Goal: Task Accomplishment & Management: Use online tool/utility

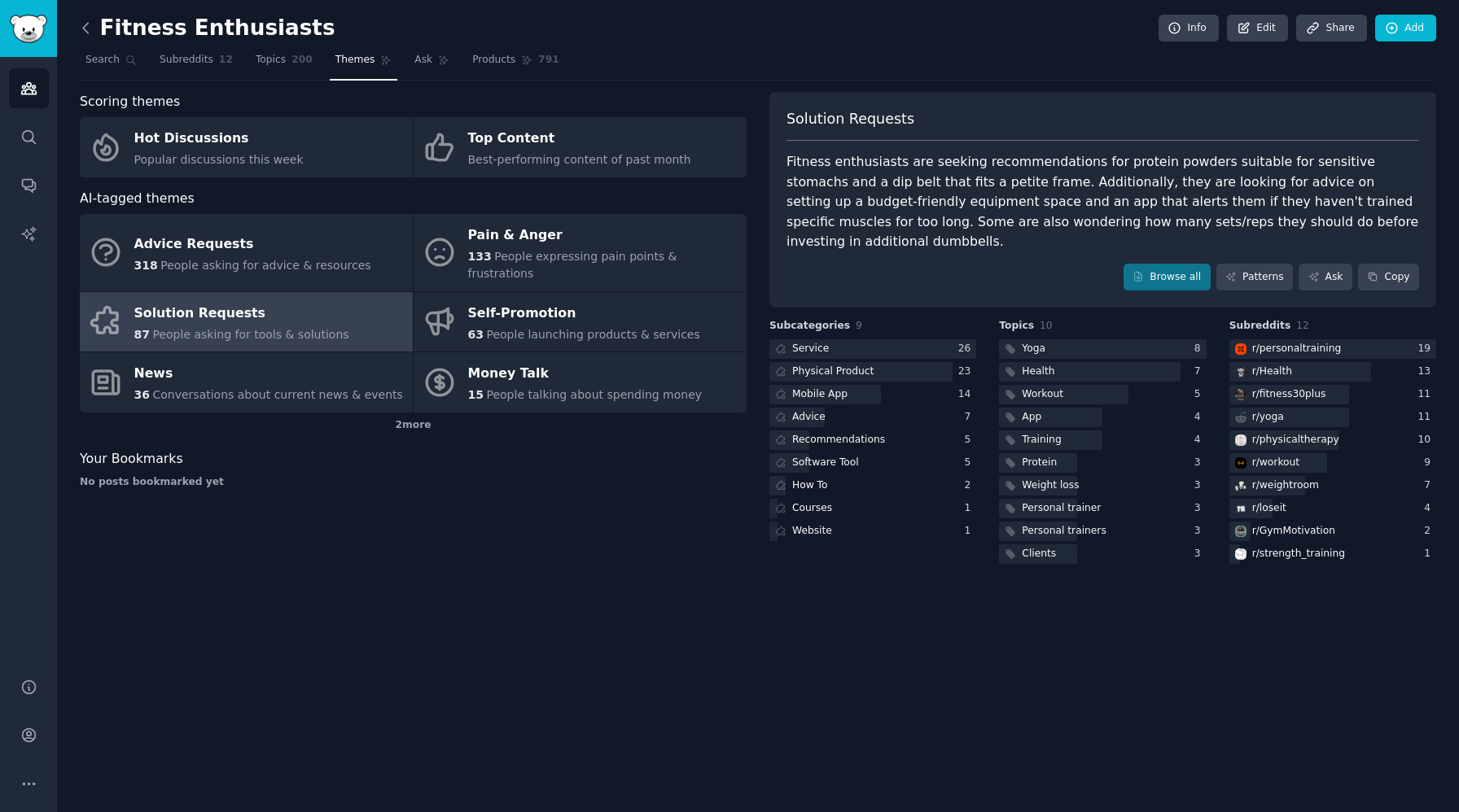
click at [83, 33] on icon at bounding box center [86, 28] width 17 height 17
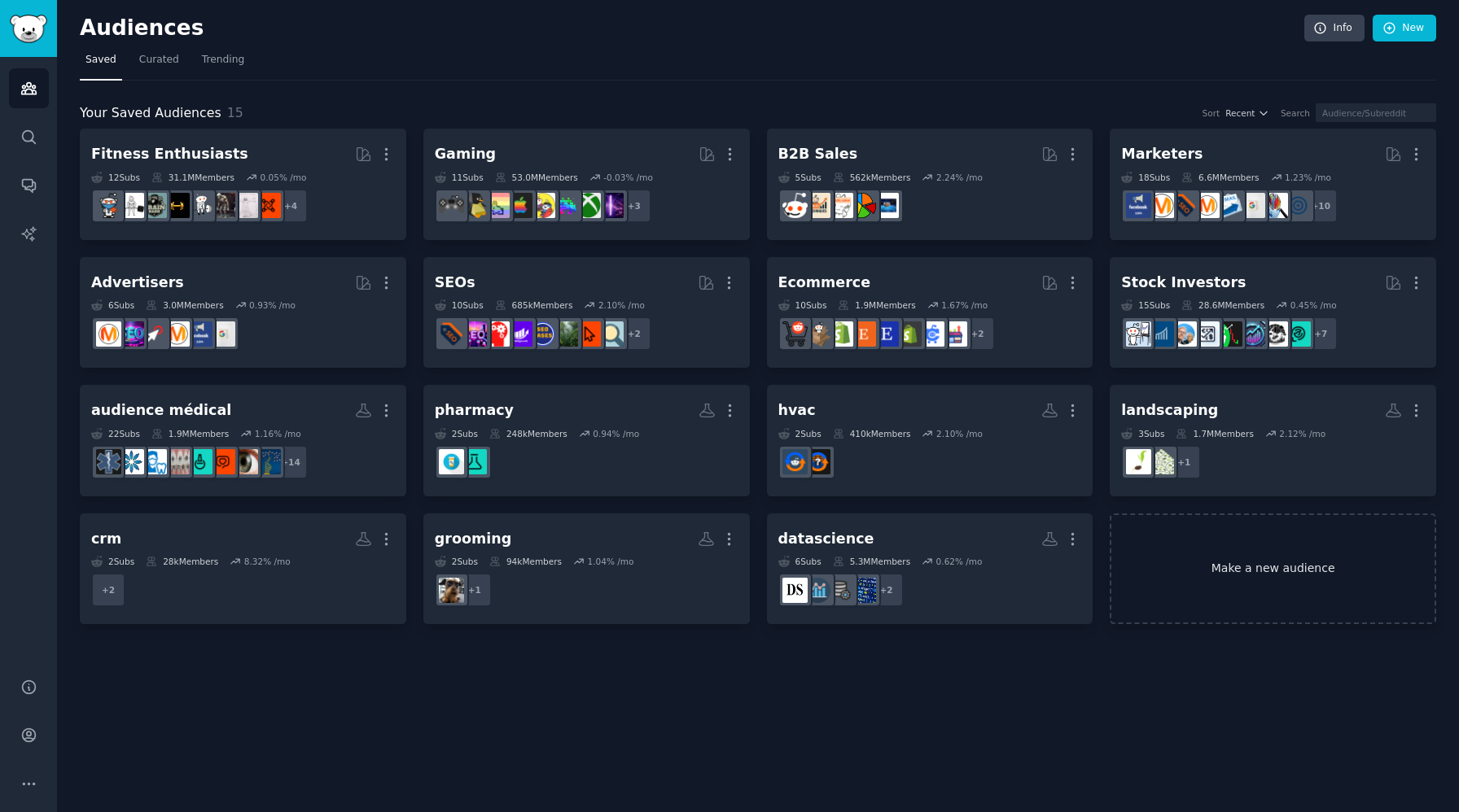
click at [1302, 594] on link "Make a new audience" at bounding box center [1272, 569] width 326 height 112
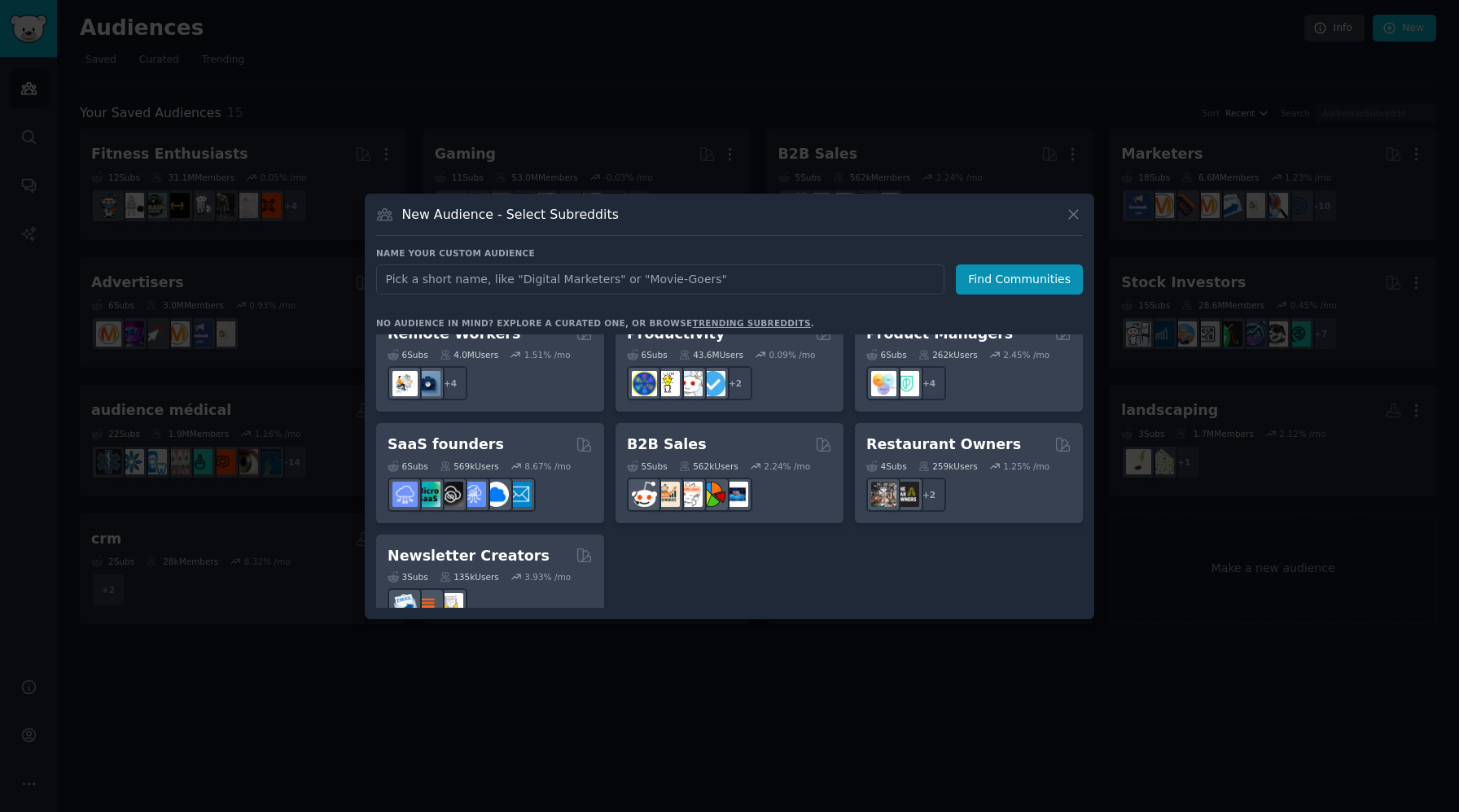
scroll to position [1270, 0]
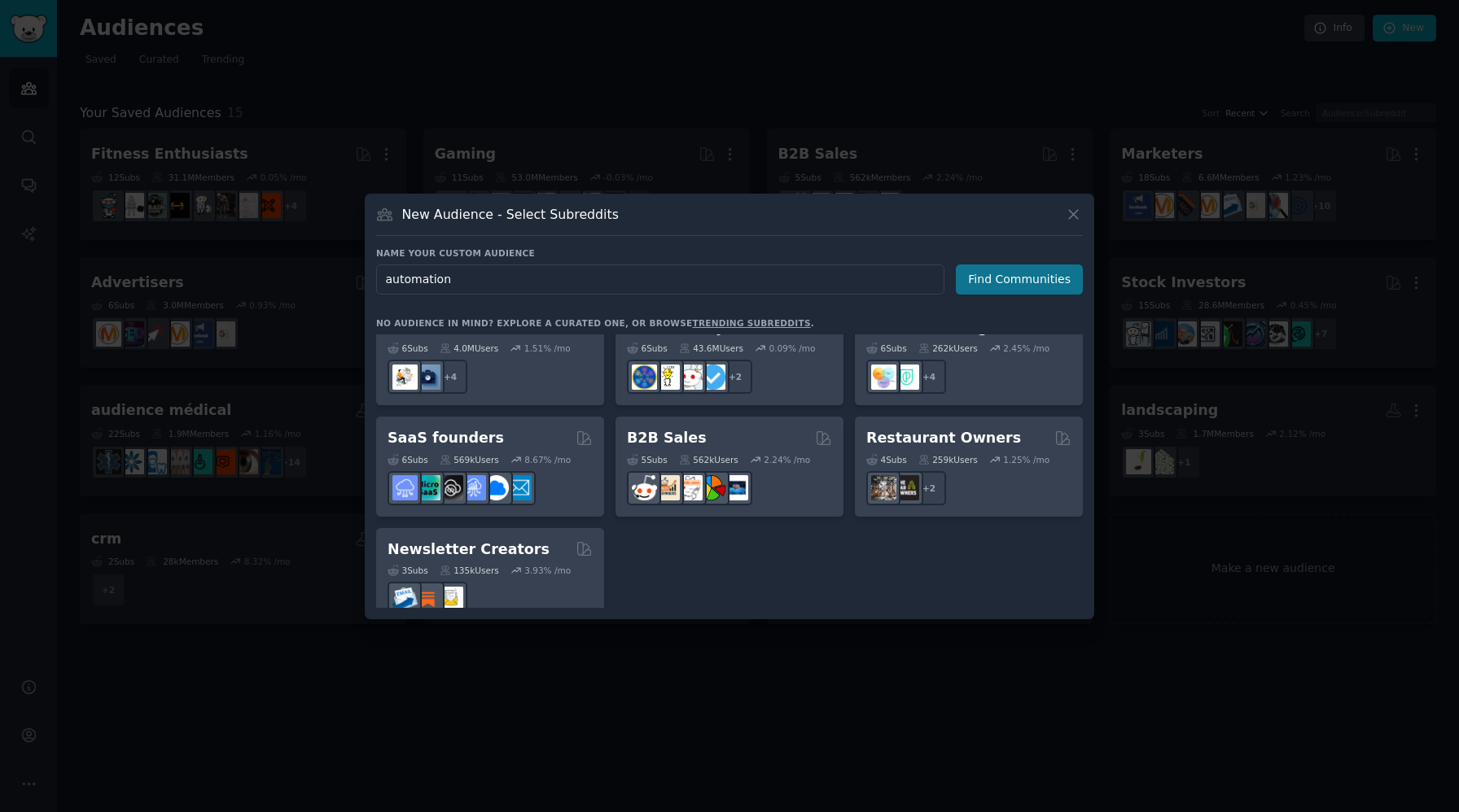
type input "automation"
click at [1037, 289] on button "Find Communities" at bounding box center [1019, 280] width 127 height 30
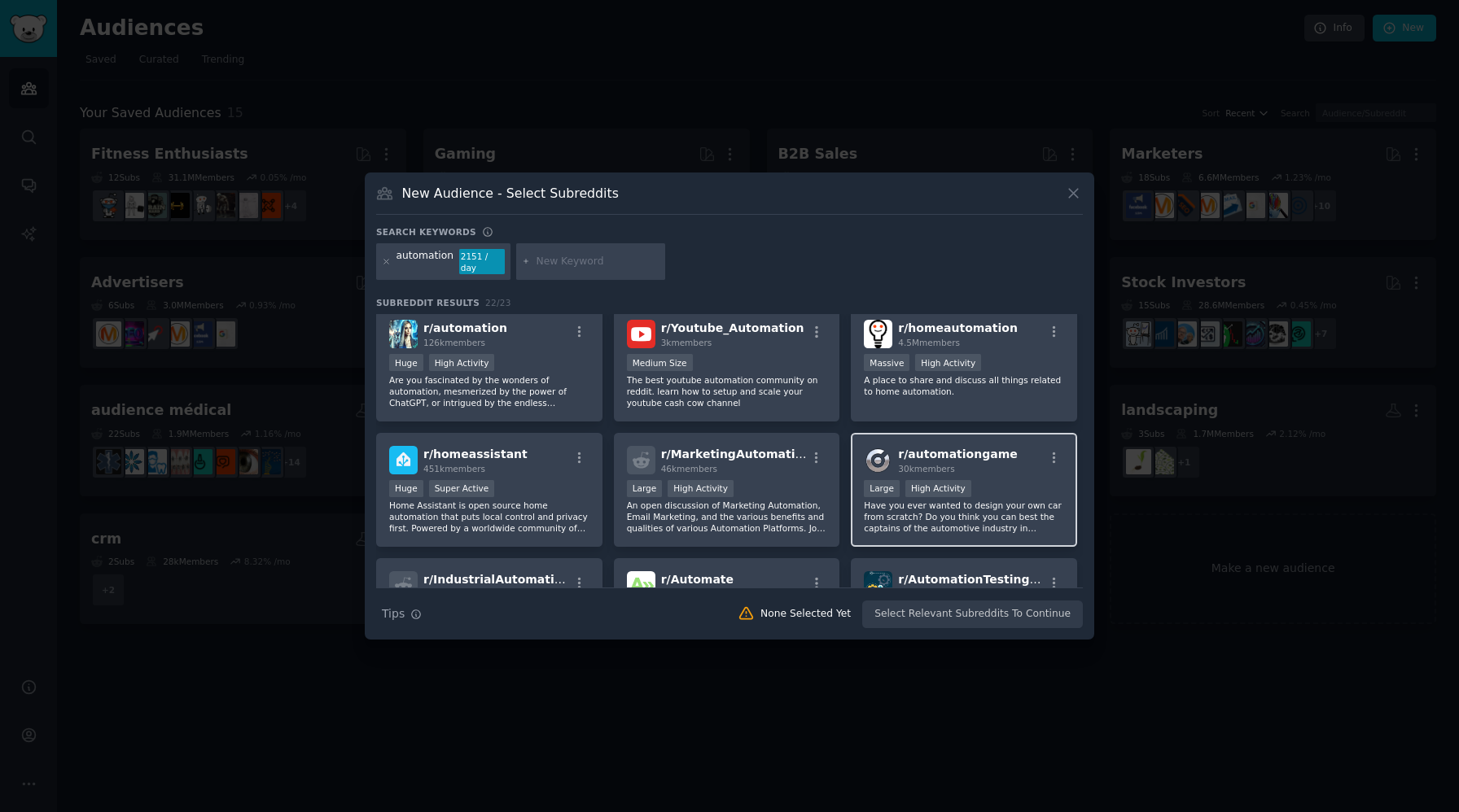
scroll to position [3, 0]
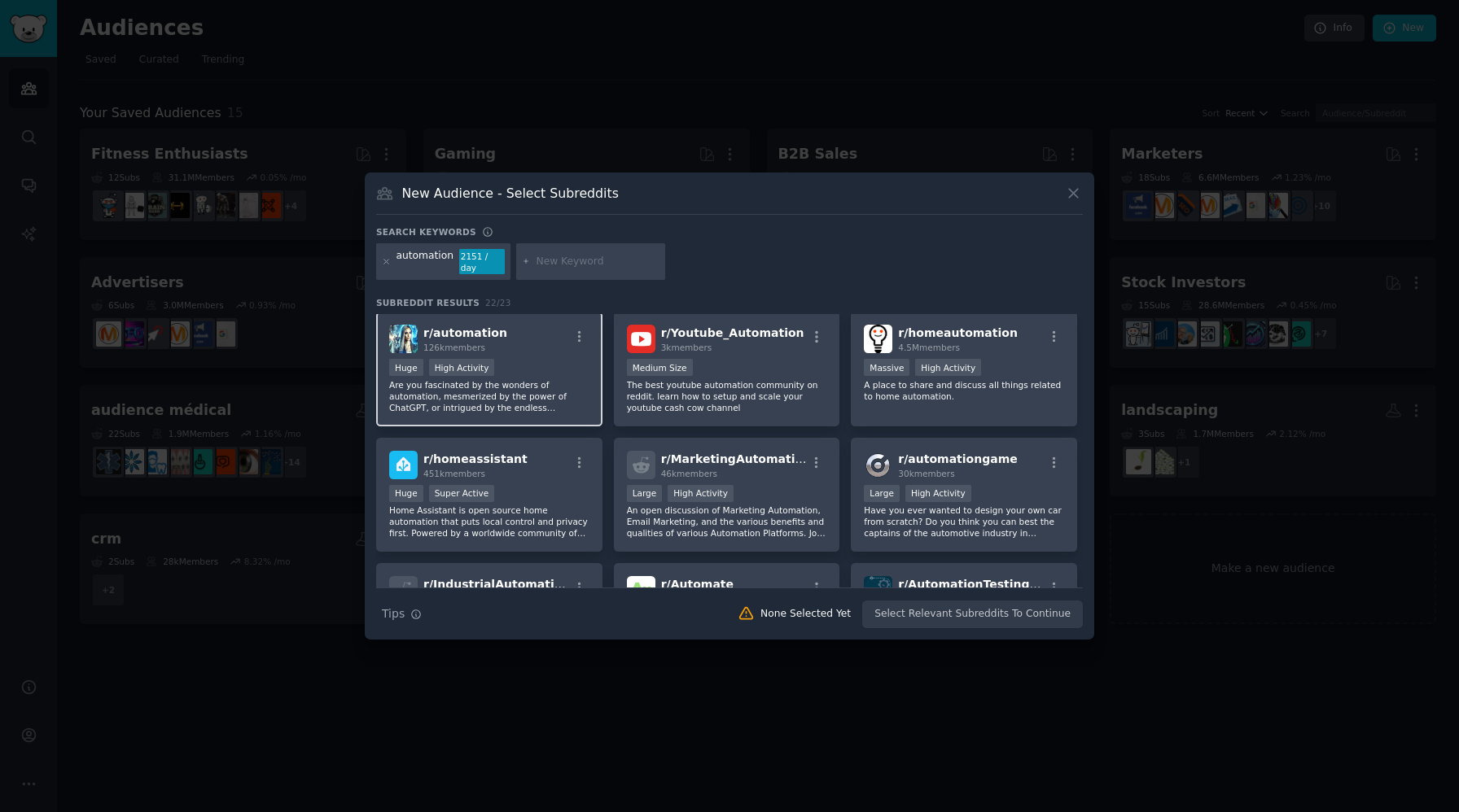
click at [544, 369] on div "Huge High Activity" at bounding box center [489, 369] width 200 height 21
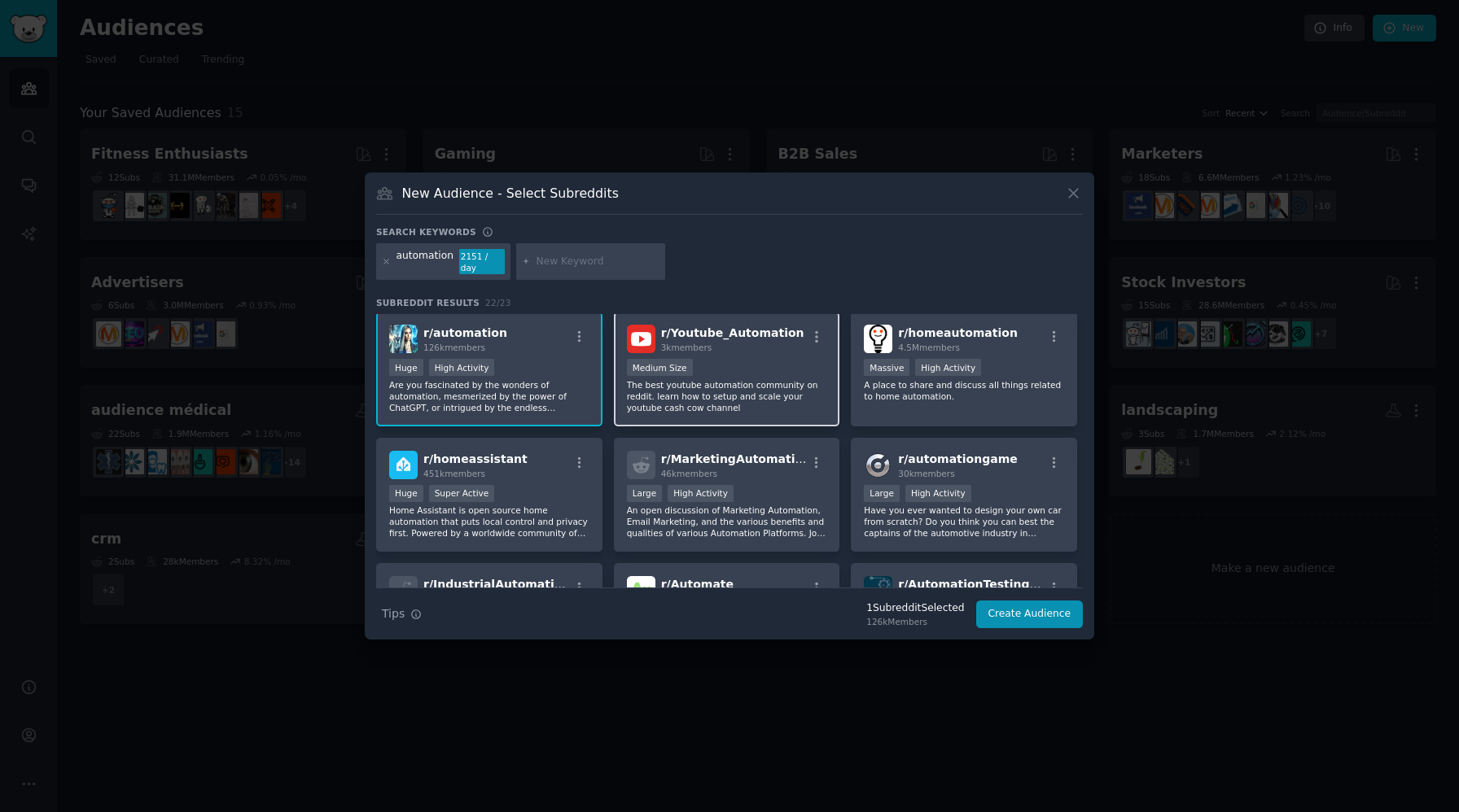
click at [754, 366] on div "Medium Size" at bounding box center [727, 369] width 200 height 21
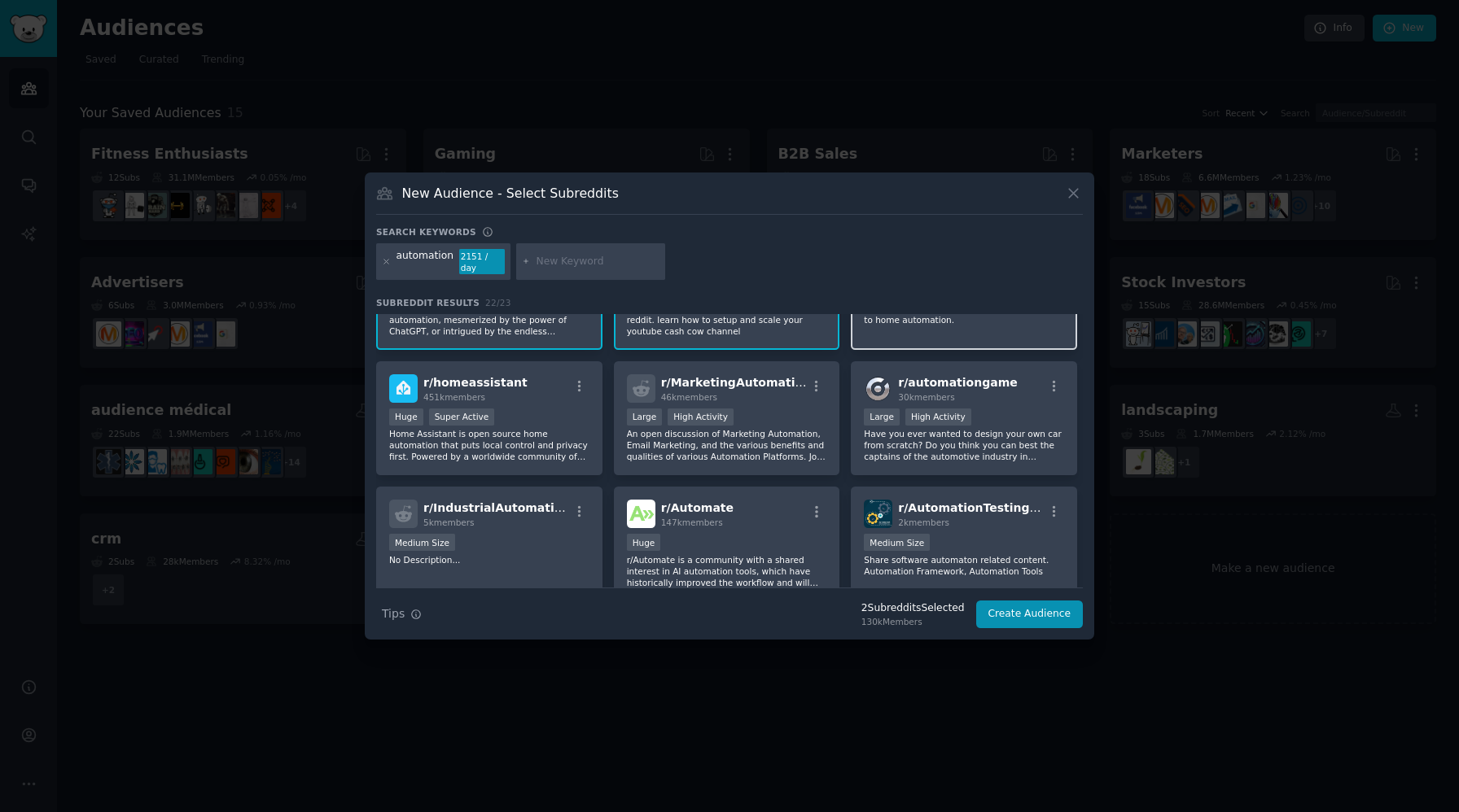
scroll to position [83, 0]
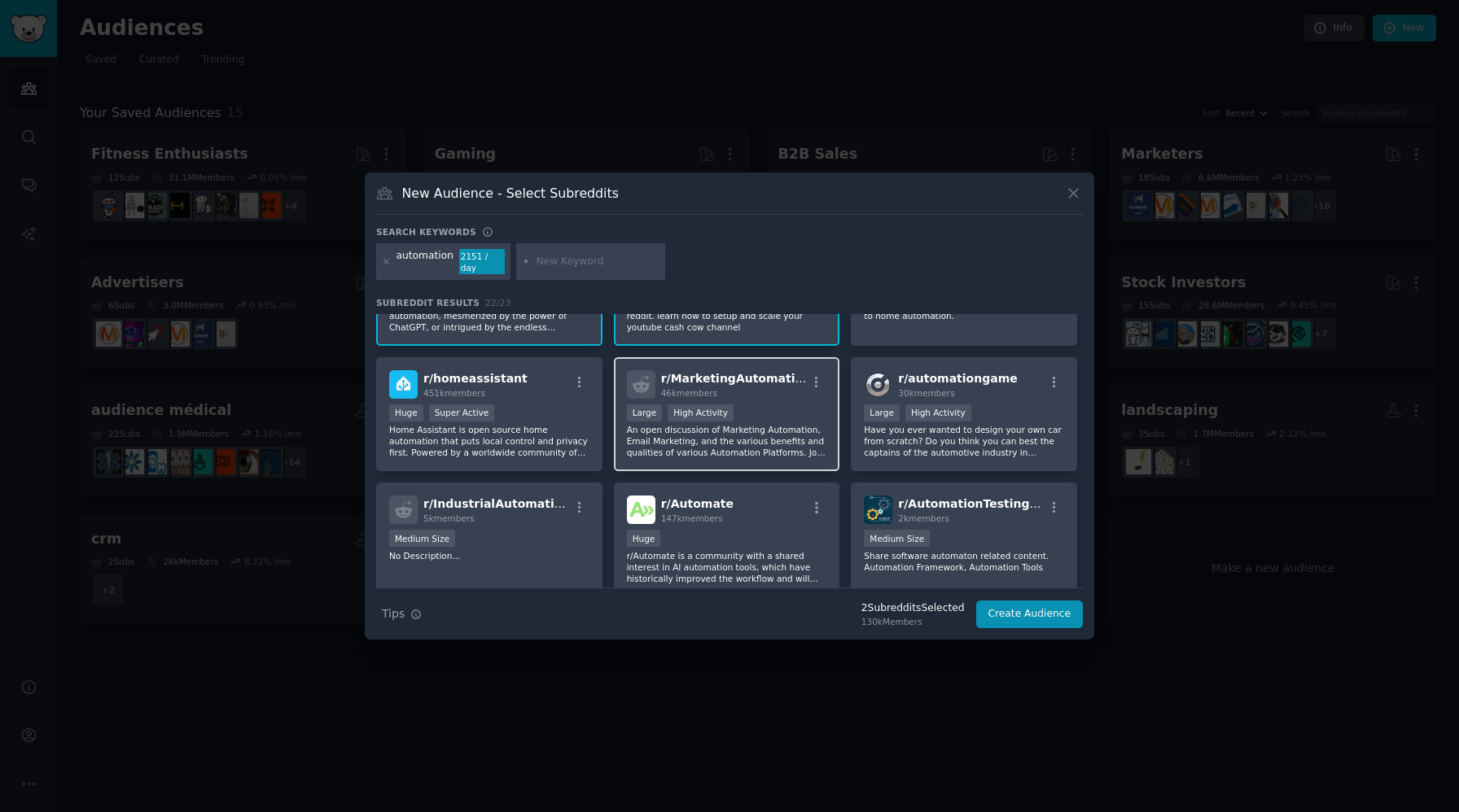
click at [777, 413] on div "10,000 - 100,000 members Large High Activity" at bounding box center [727, 415] width 200 height 21
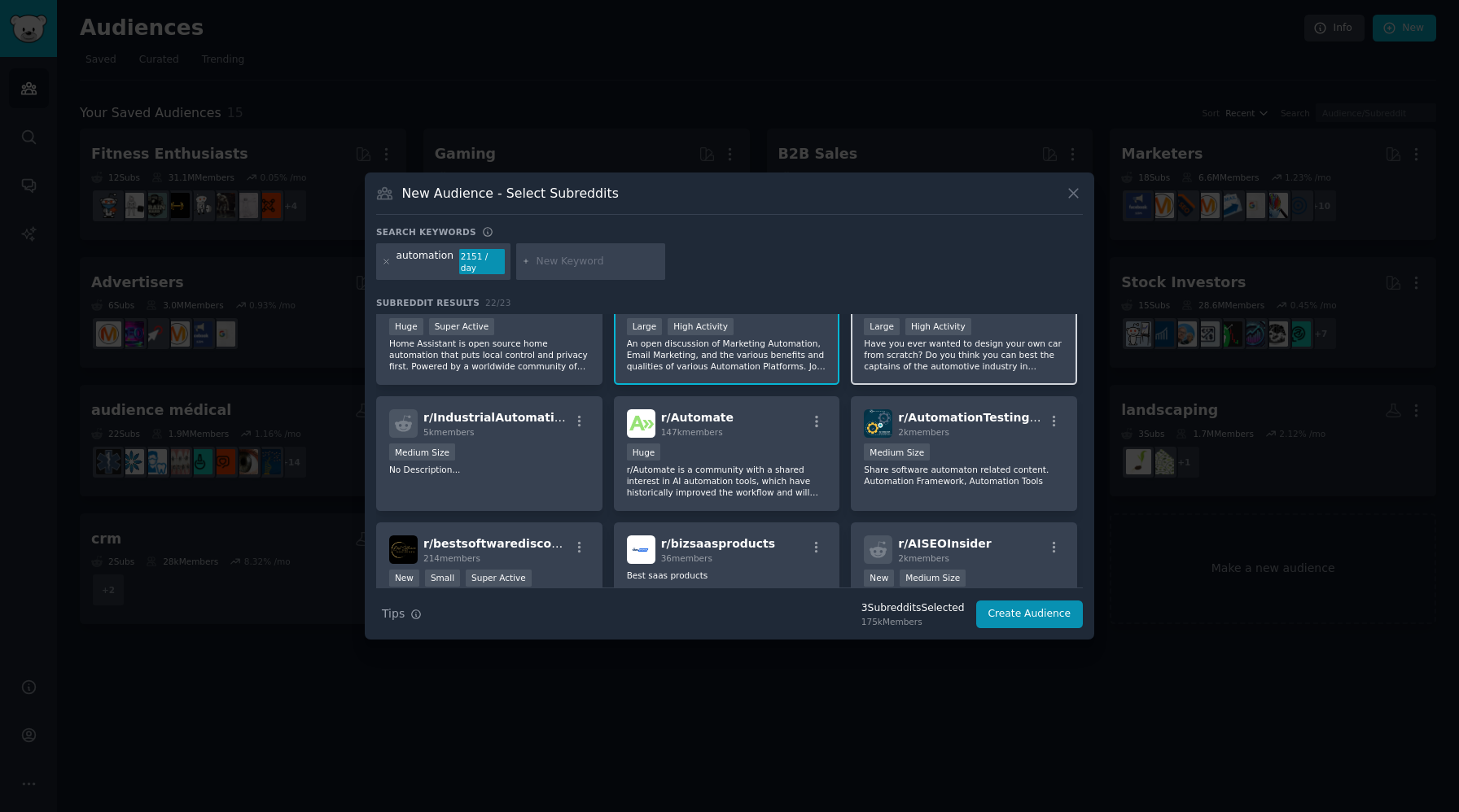
scroll to position [181, 0]
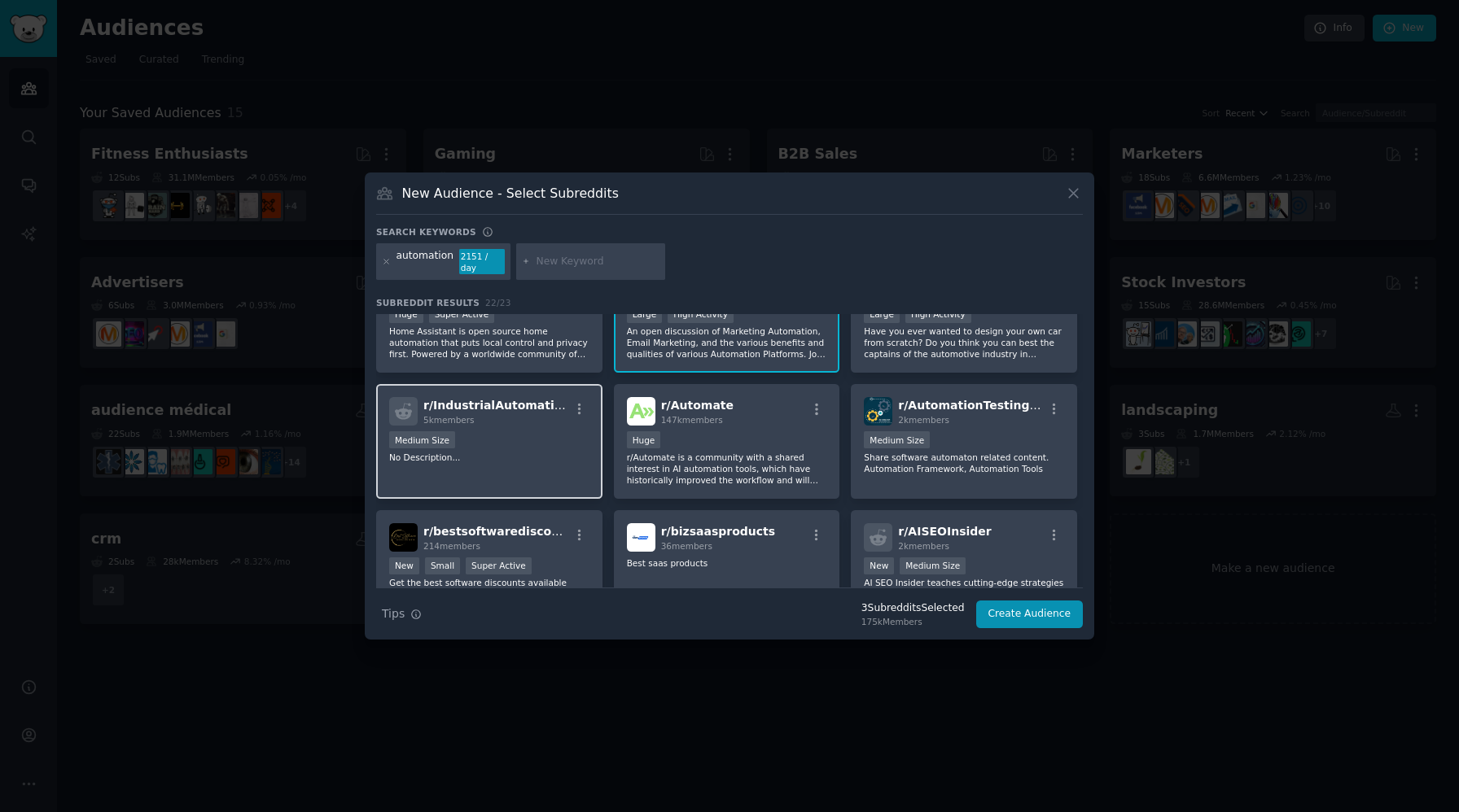
click at [531, 452] on p "No Description..." at bounding box center [489, 457] width 200 height 11
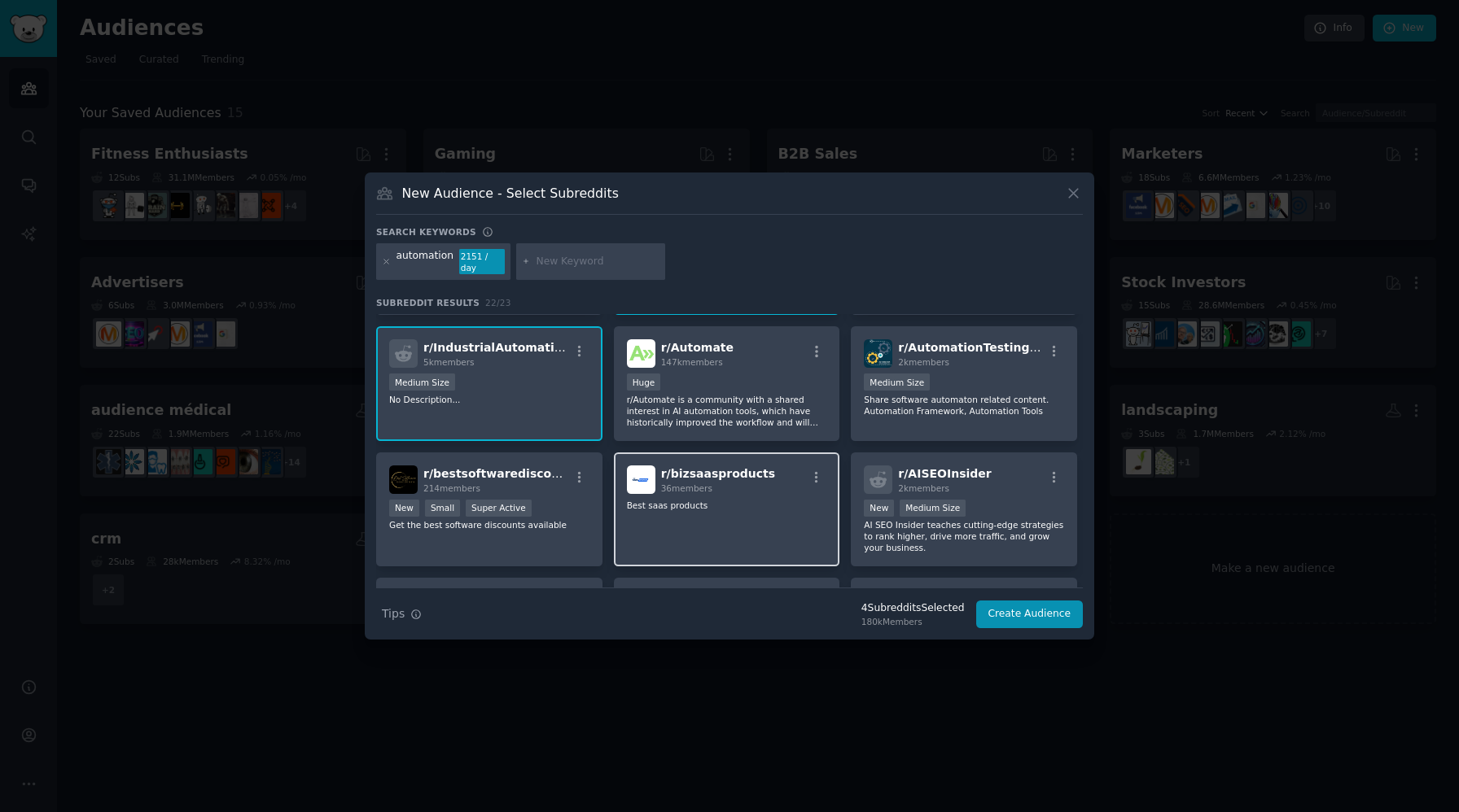
scroll to position [239, 0]
click at [784, 409] on p "r/Automate is a community with a shared interest in AI automation tools, which …" at bounding box center [727, 411] width 200 height 34
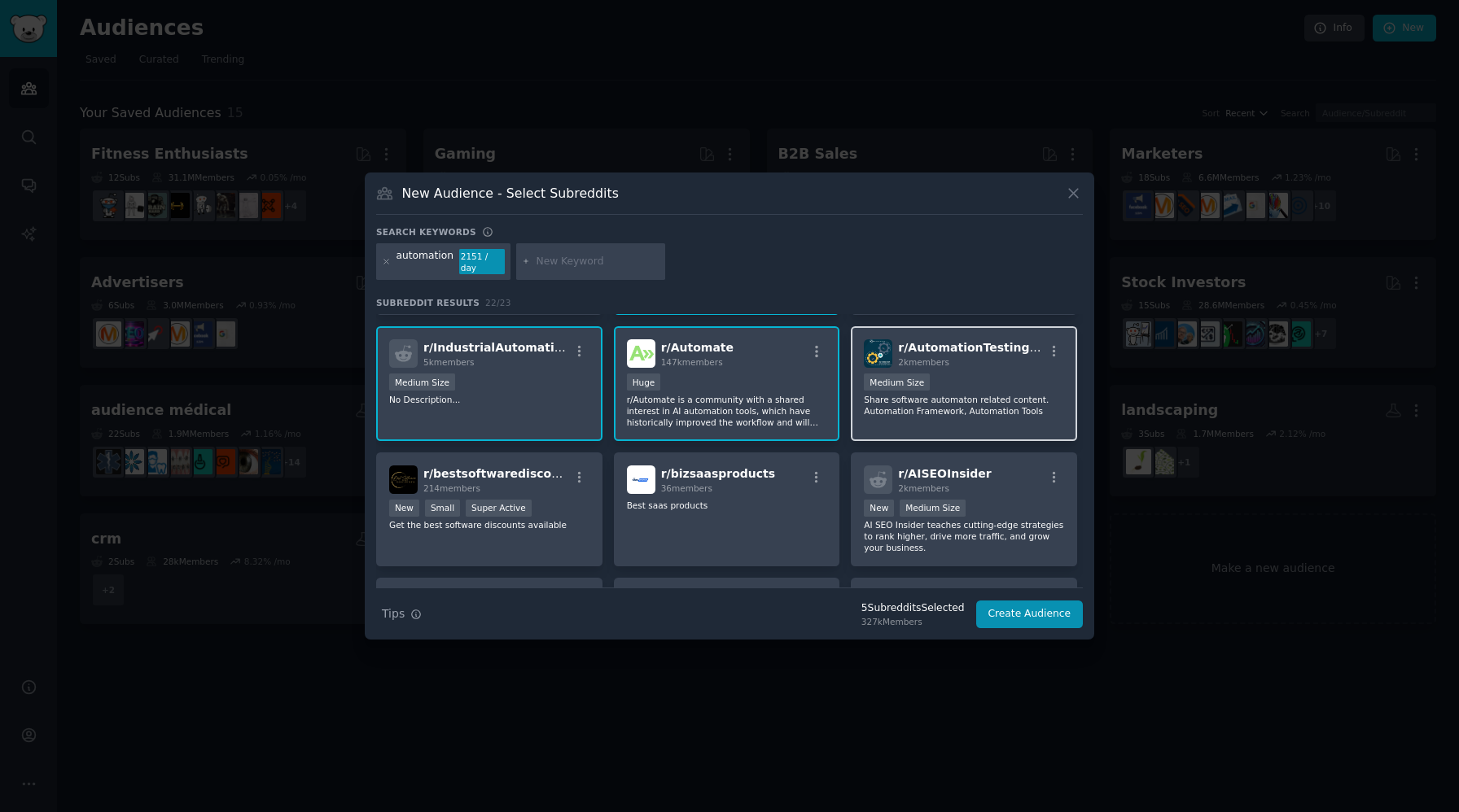
click at [995, 413] on div "r/ AutomationTestingQA 2k members Medium Size Share software automaton related …" at bounding box center [963, 383] width 226 height 114
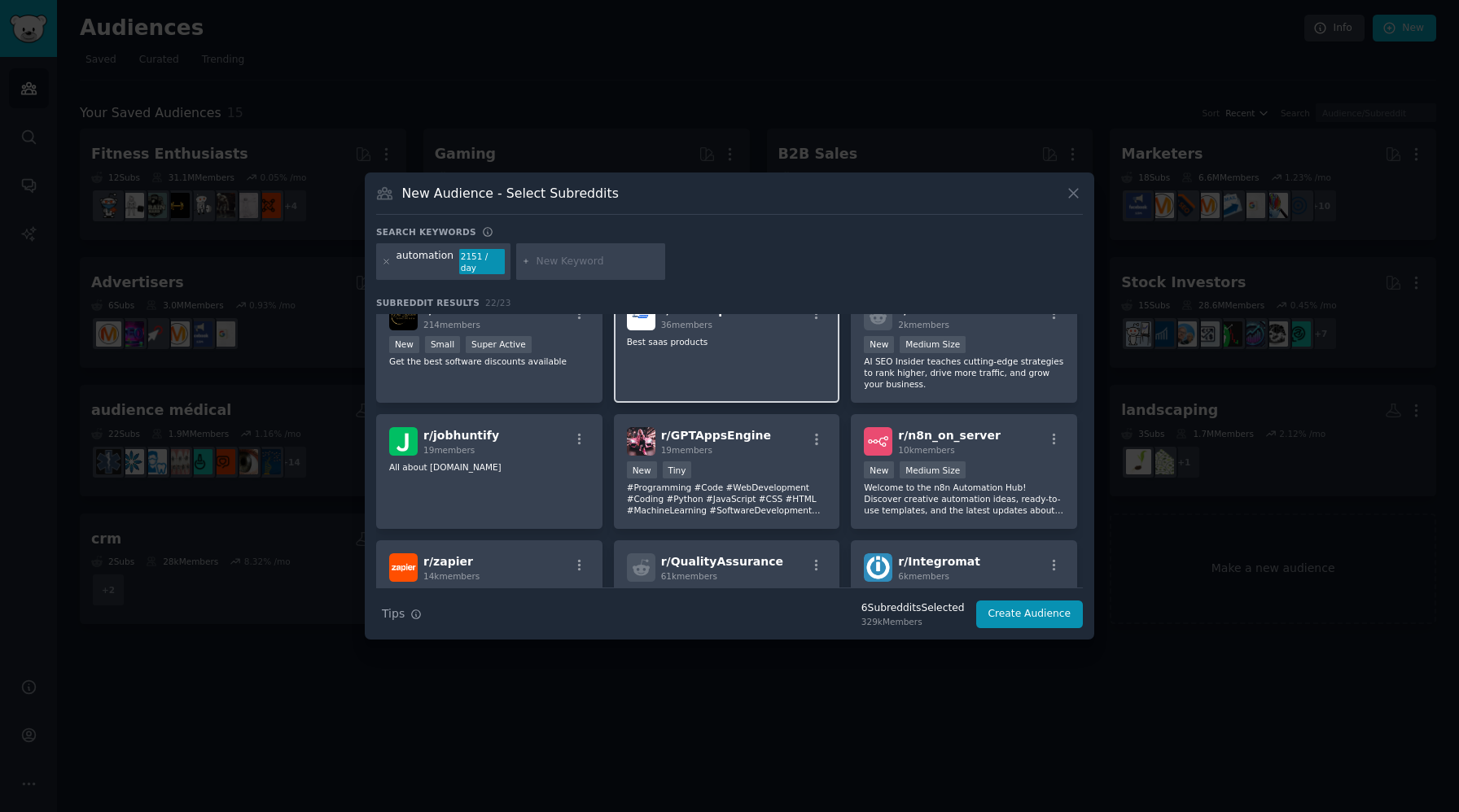
scroll to position [410, 0]
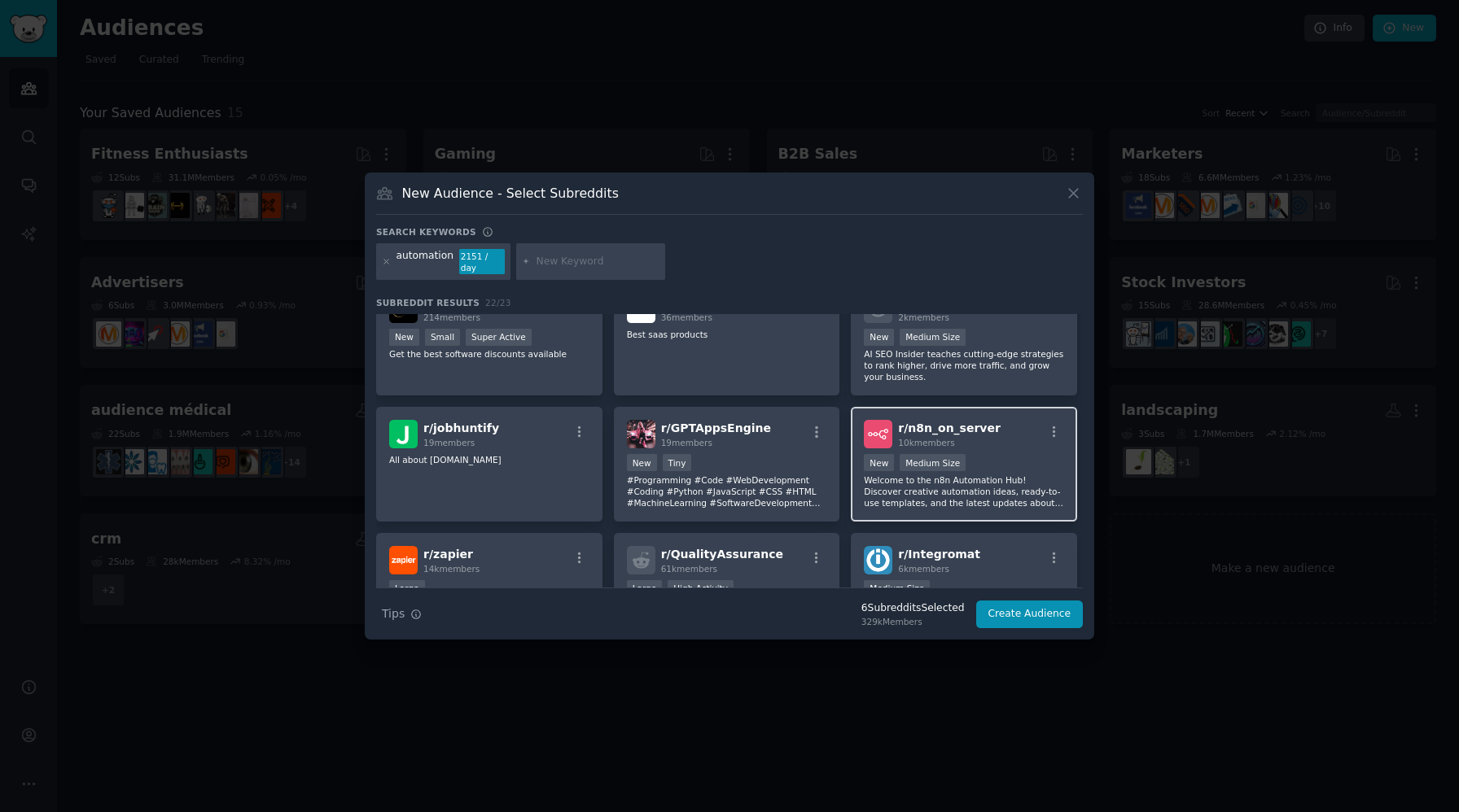
click at [969, 476] on p "Welcome to the n8n Automation Hub! Discover creative automation ideas, ready-to…" at bounding box center [963, 492] width 200 height 34
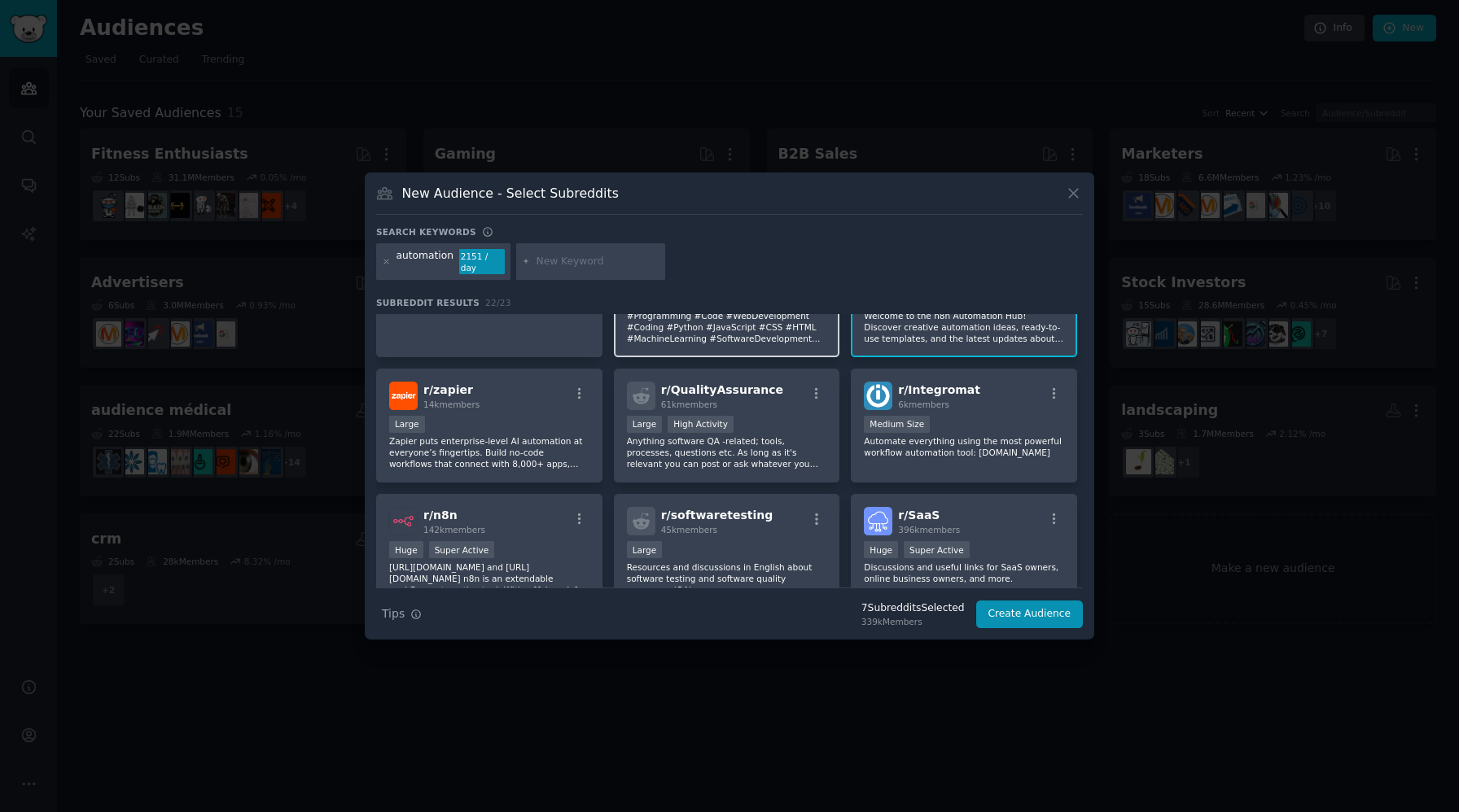
scroll to position [575, 0]
click at [494, 461] on p "Zapier puts enterprise-level AI automation at everyone’s fingertips. Build no-c…" at bounding box center [489, 452] width 200 height 34
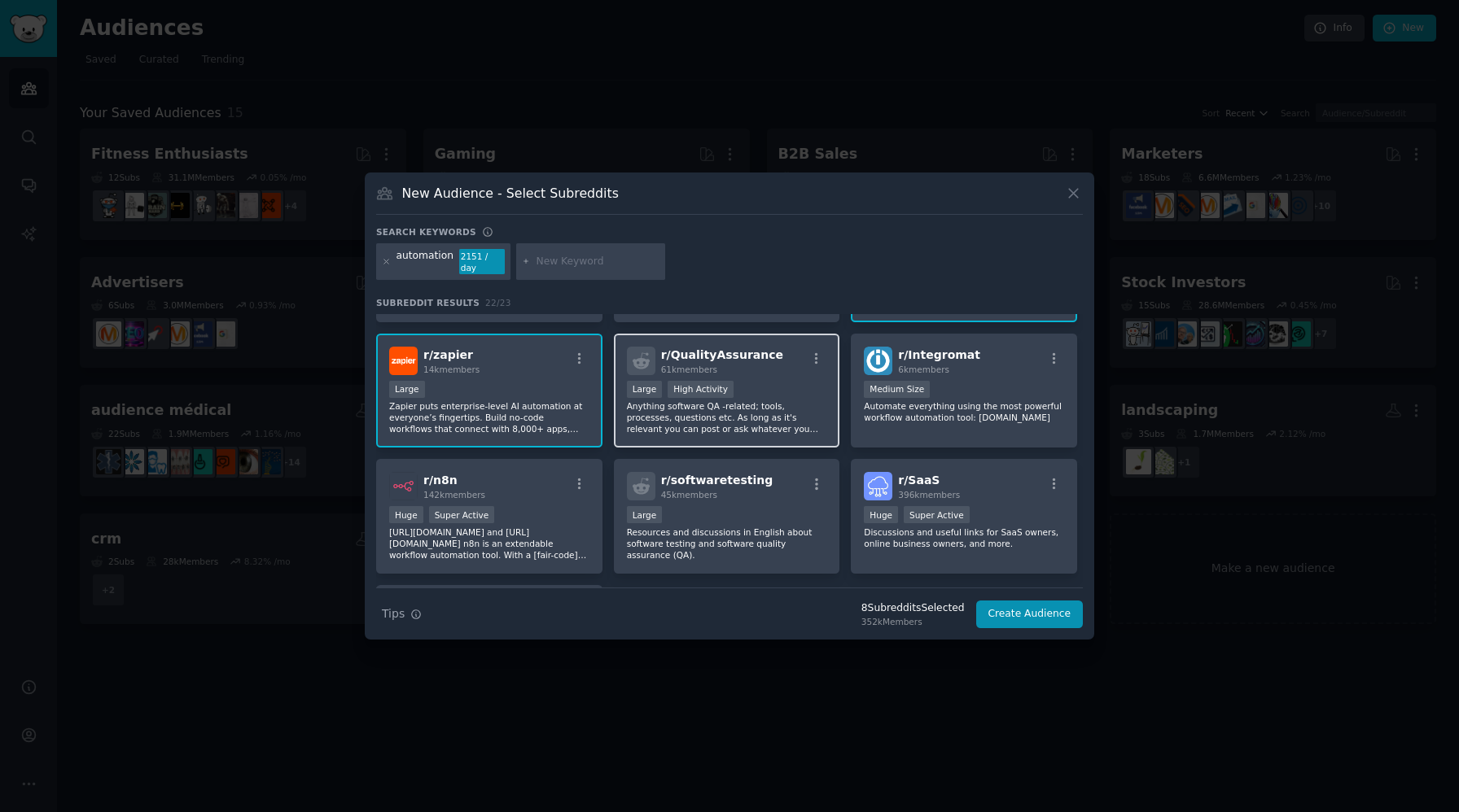
scroll to position [628, 0]
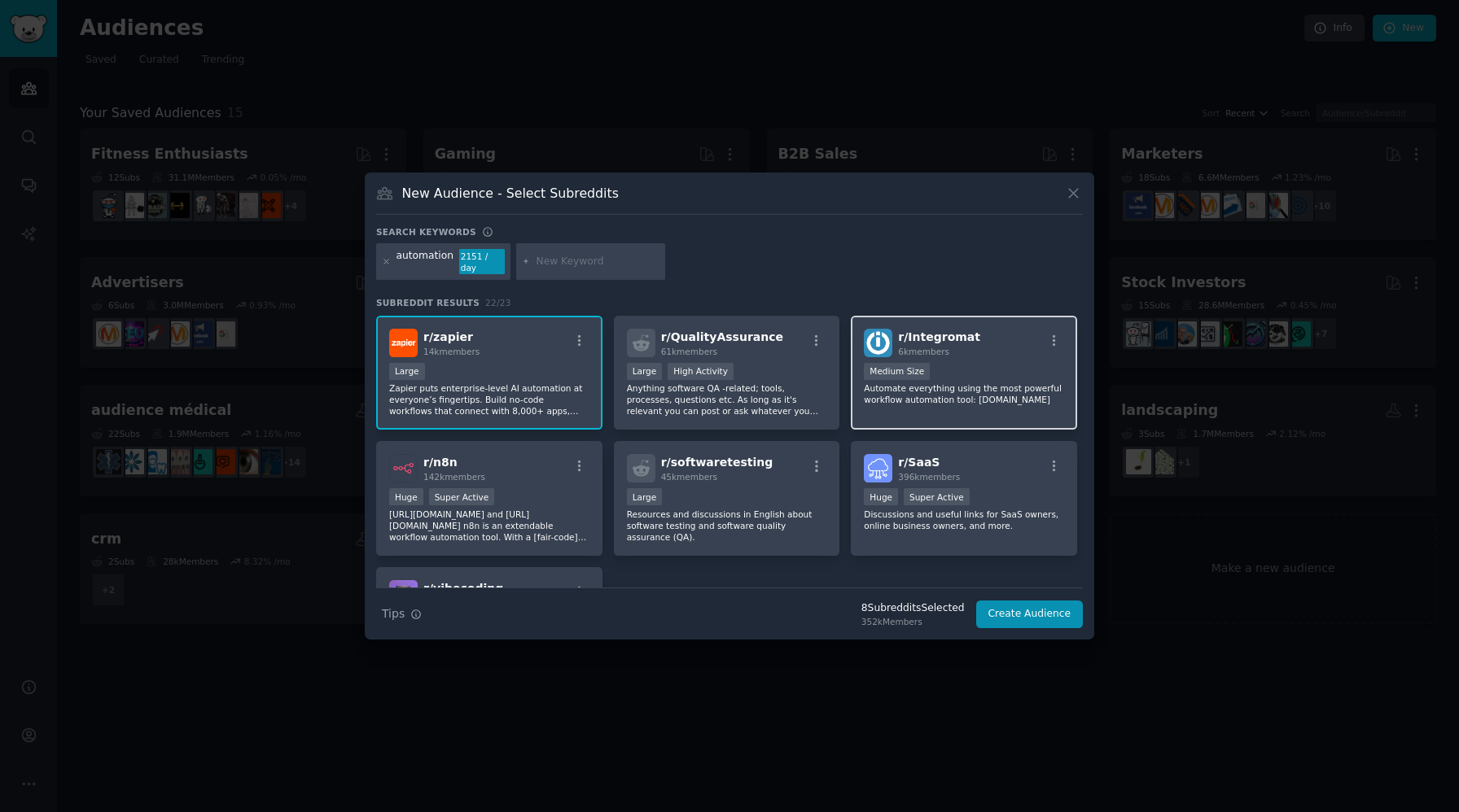
click at [944, 393] on p "Automate everything using the most powerful workflow automation tool: [DOMAIN_N…" at bounding box center [963, 394] width 200 height 22
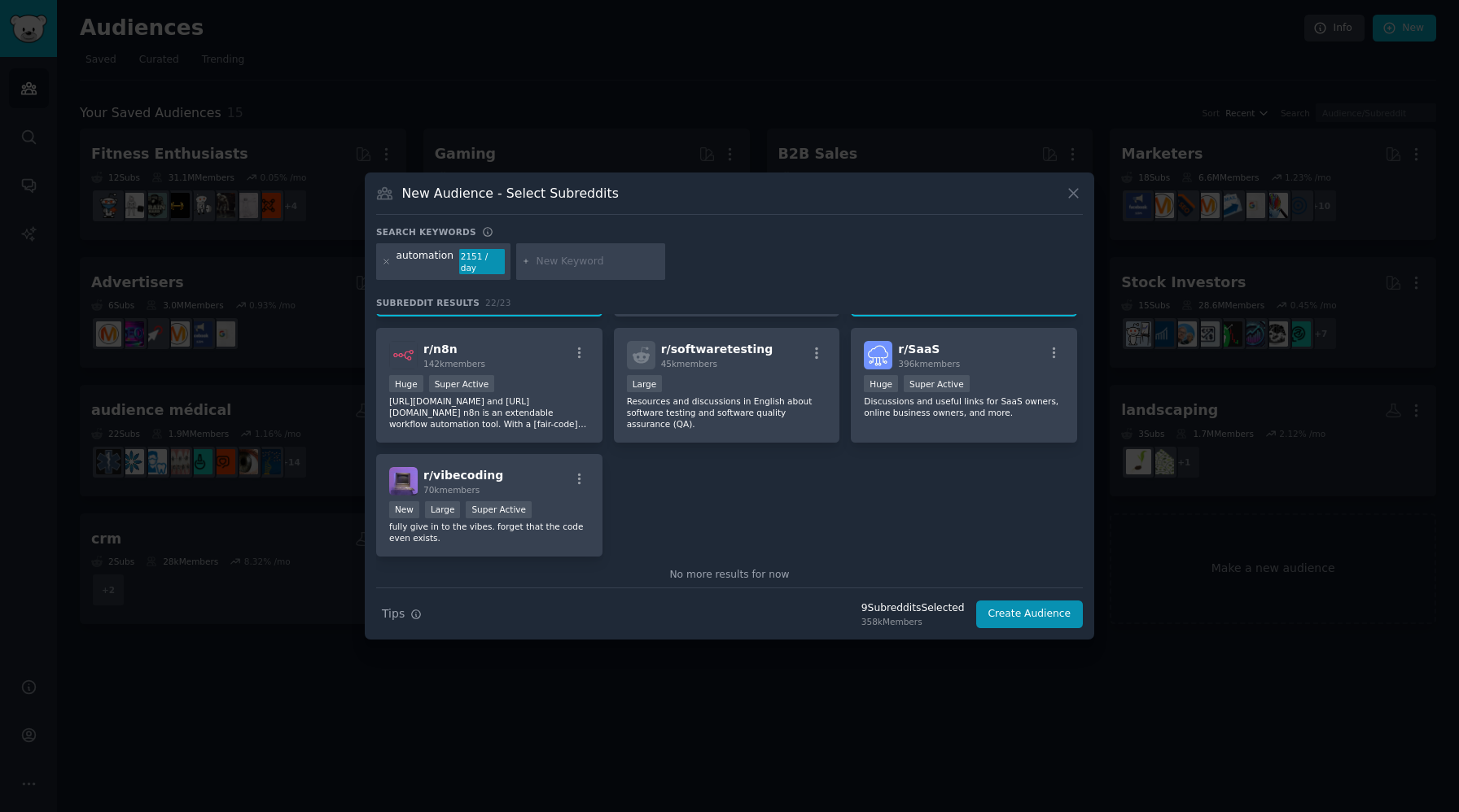
scroll to position [739, 0]
click at [488, 417] on p "[URL][DOMAIN_NAME] and [URL][DOMAIN_NAME] n8n is an extendable workflow automat…" at bounding box center [489, 415] width 200 height 34
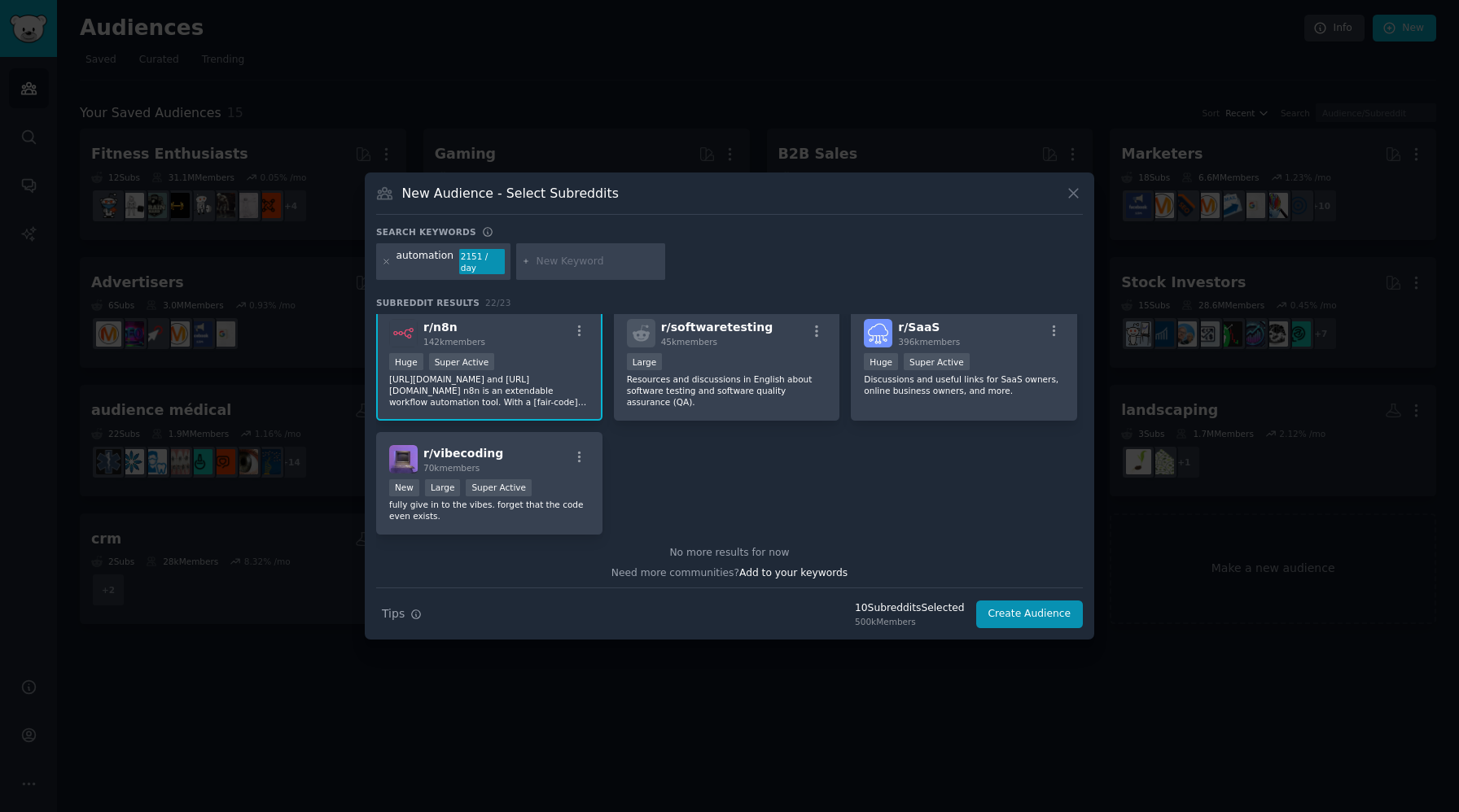
scroll to position [766, 0]
click at [1043, 606] on button "Create Audience" at bounding box center [1030, 614] width 108 height 28
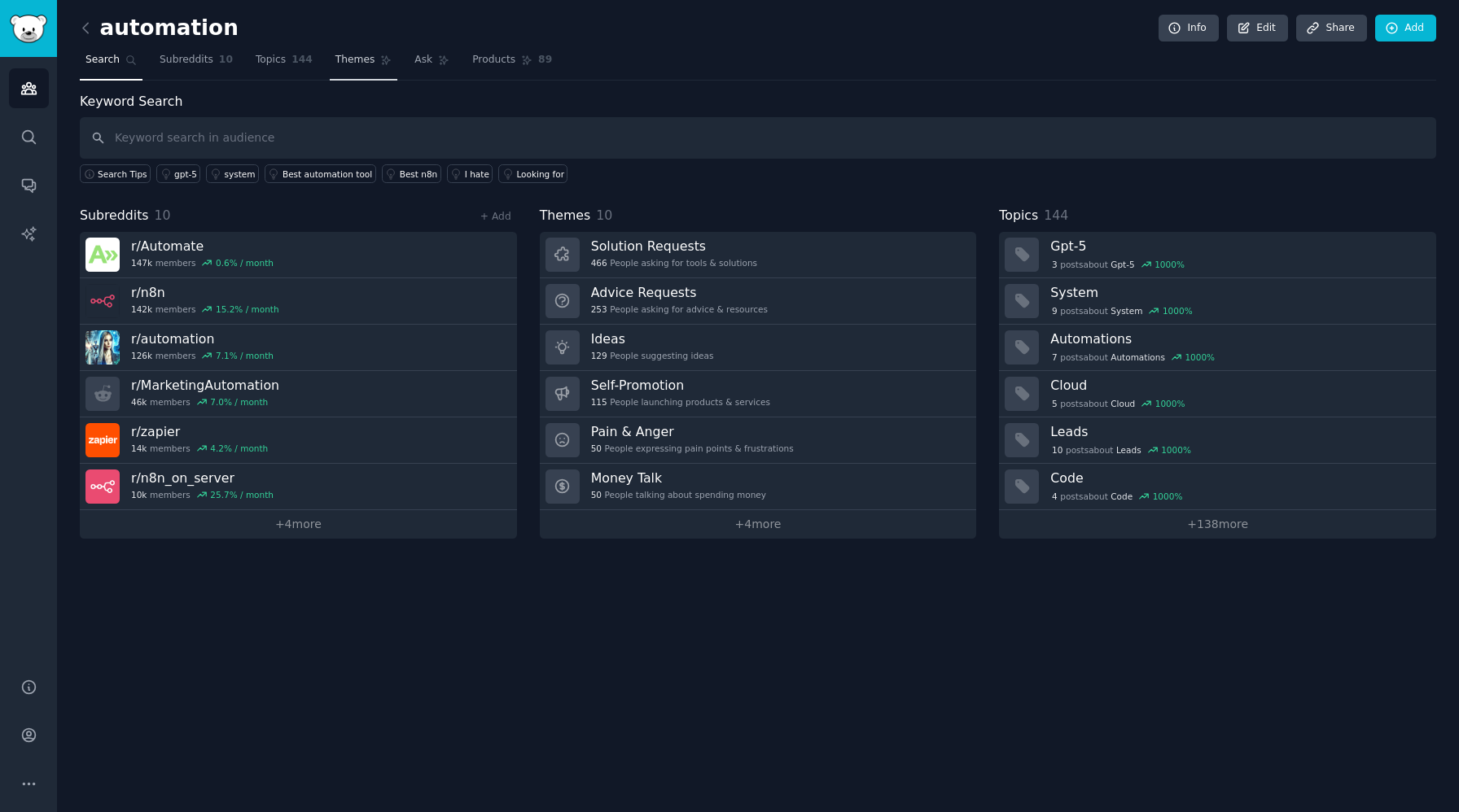
click at [347, 63] on span "Themes" at bounding box center [355, 60] width 40 height 15
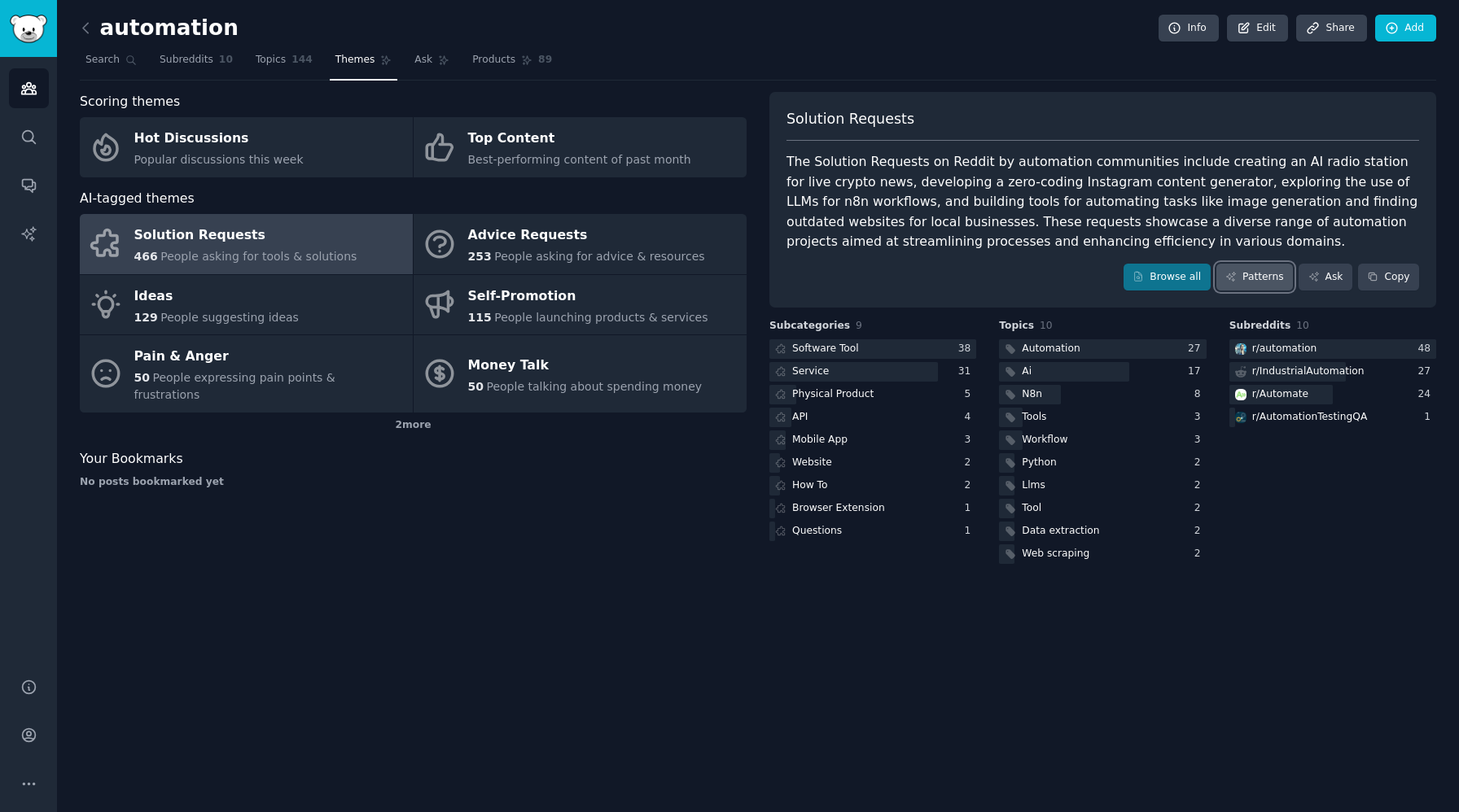
click at [1236, 284] on link "Patterns" at bounding box center [1254, 278] width 77 height 28
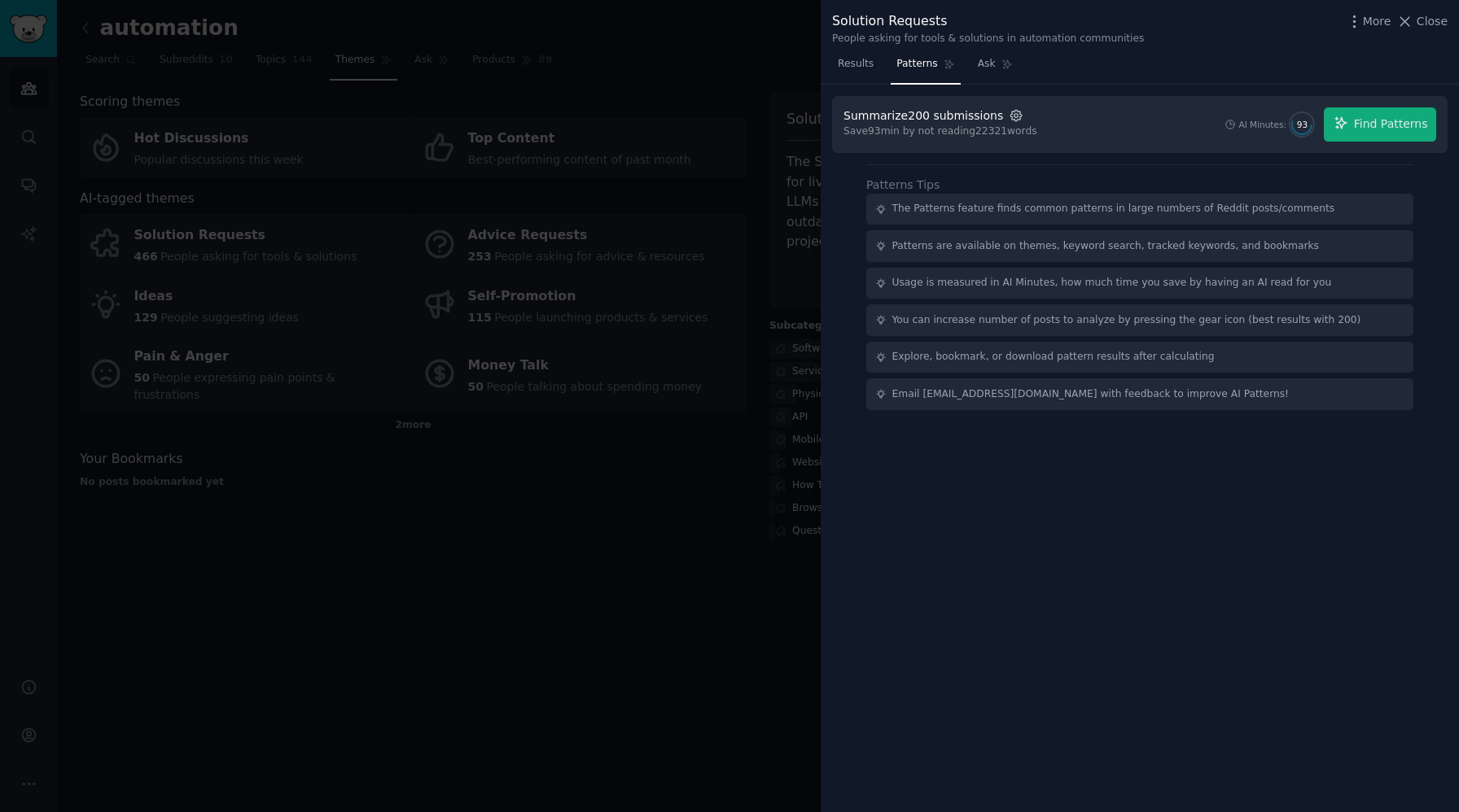
click at [1010, 120] on icon "button" at bounding box center [1016, 115] width 15 height 15
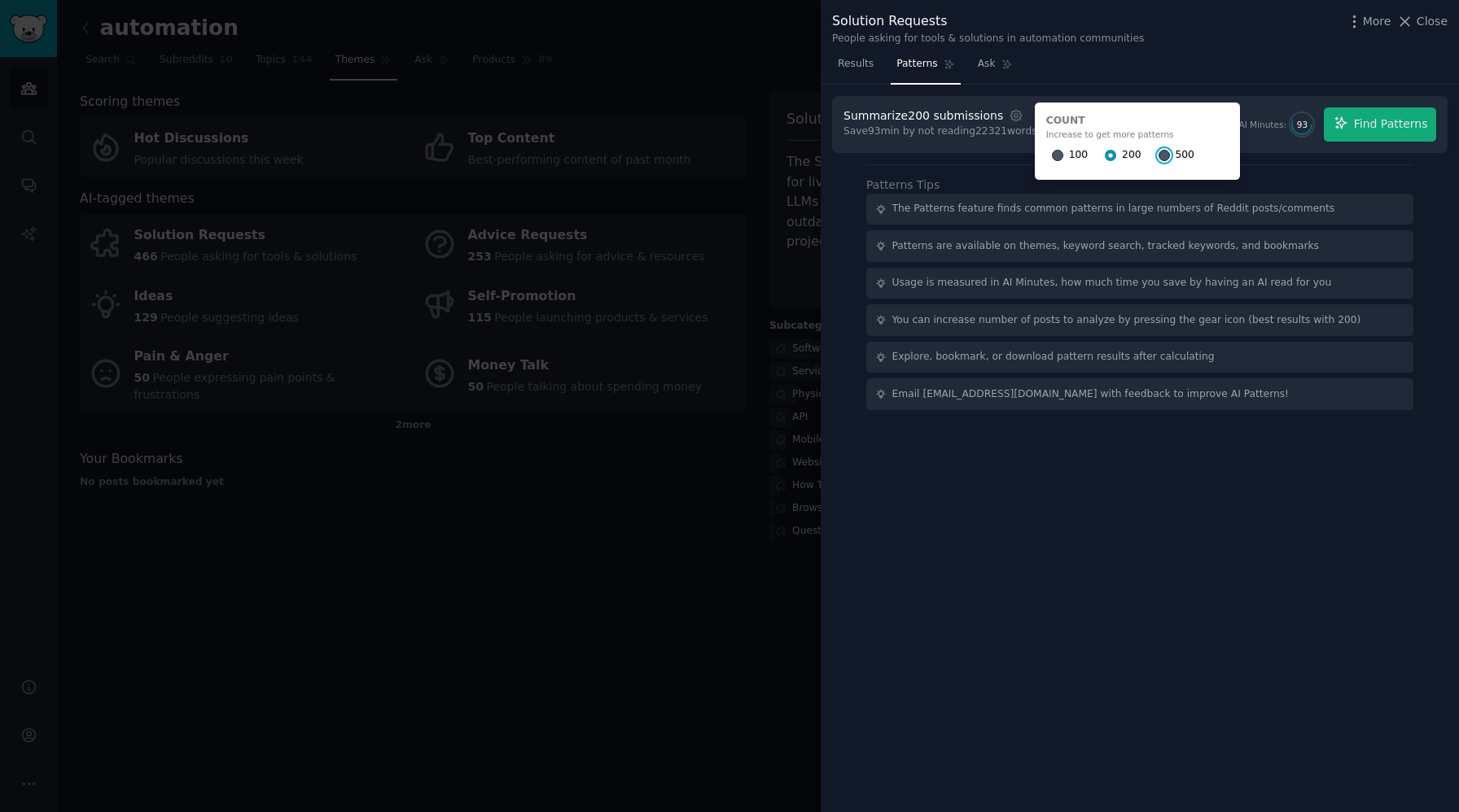
click at [1159, 153] on input "500" at bounding box center [1164, 155] width 11 height 11
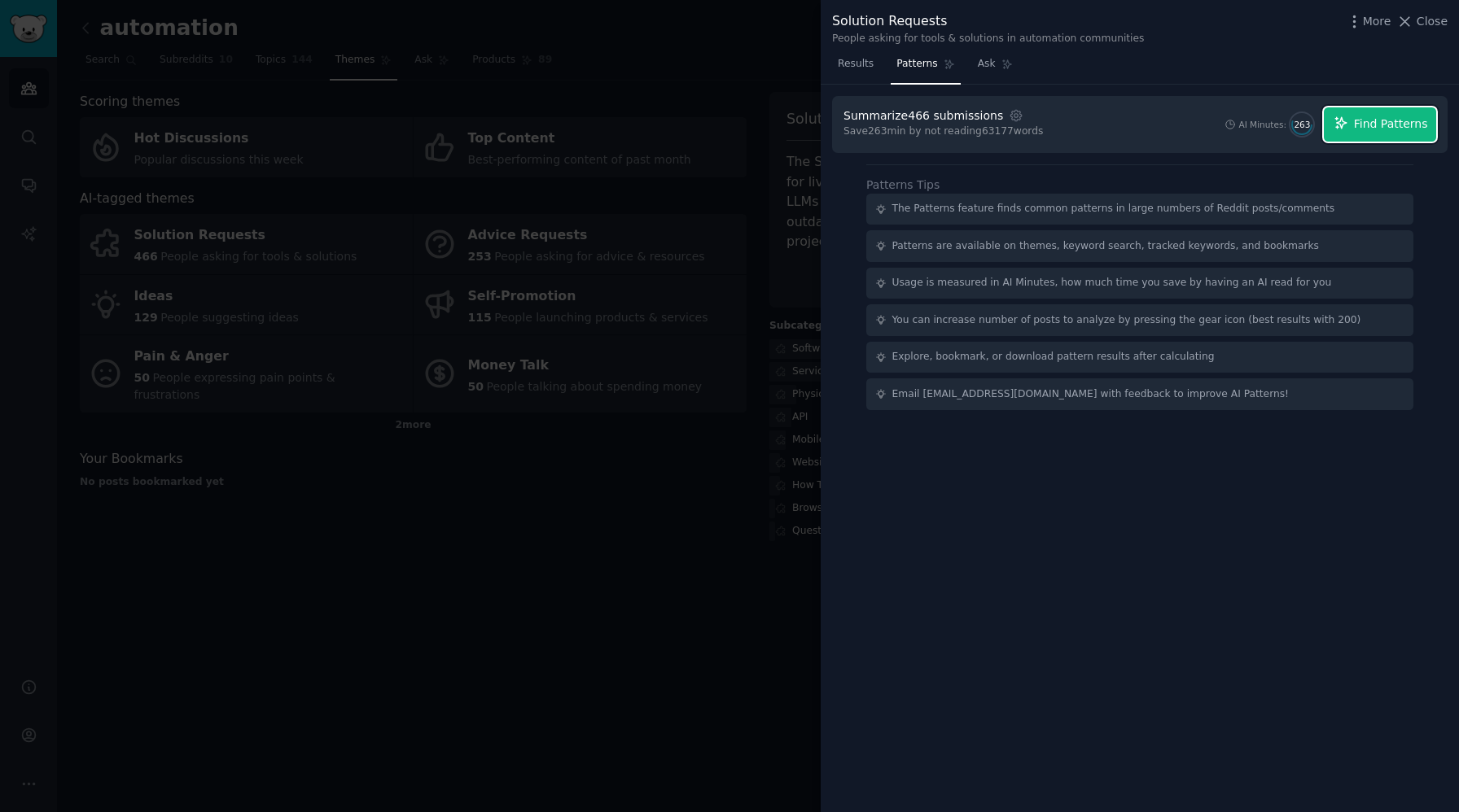
click at [1393, 124] on span "Find Patterns" at bounding box center [1391, 124] width 74 height 17
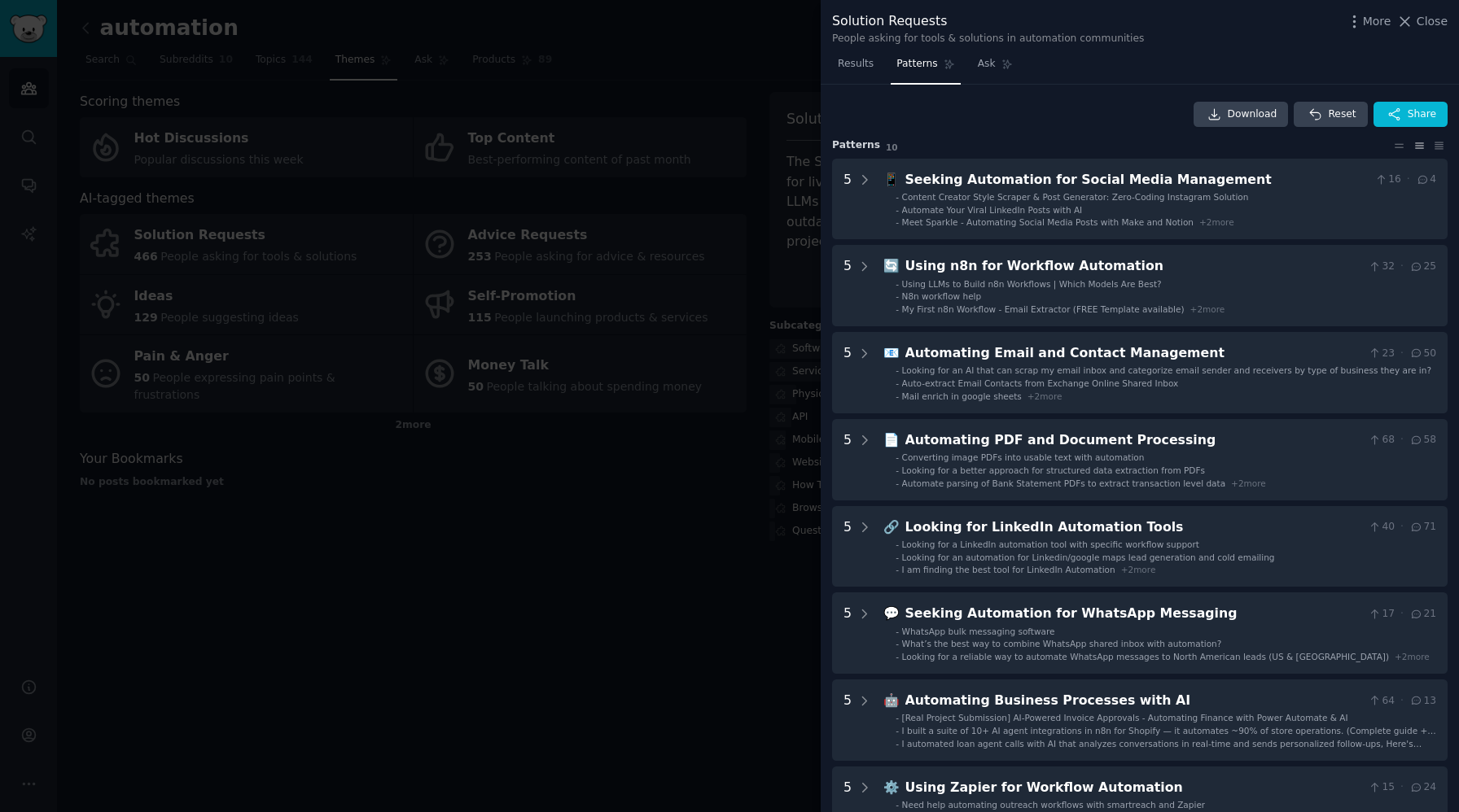
click at [614, 612] on div at bounding box center [730, 406] width 1459 height 812
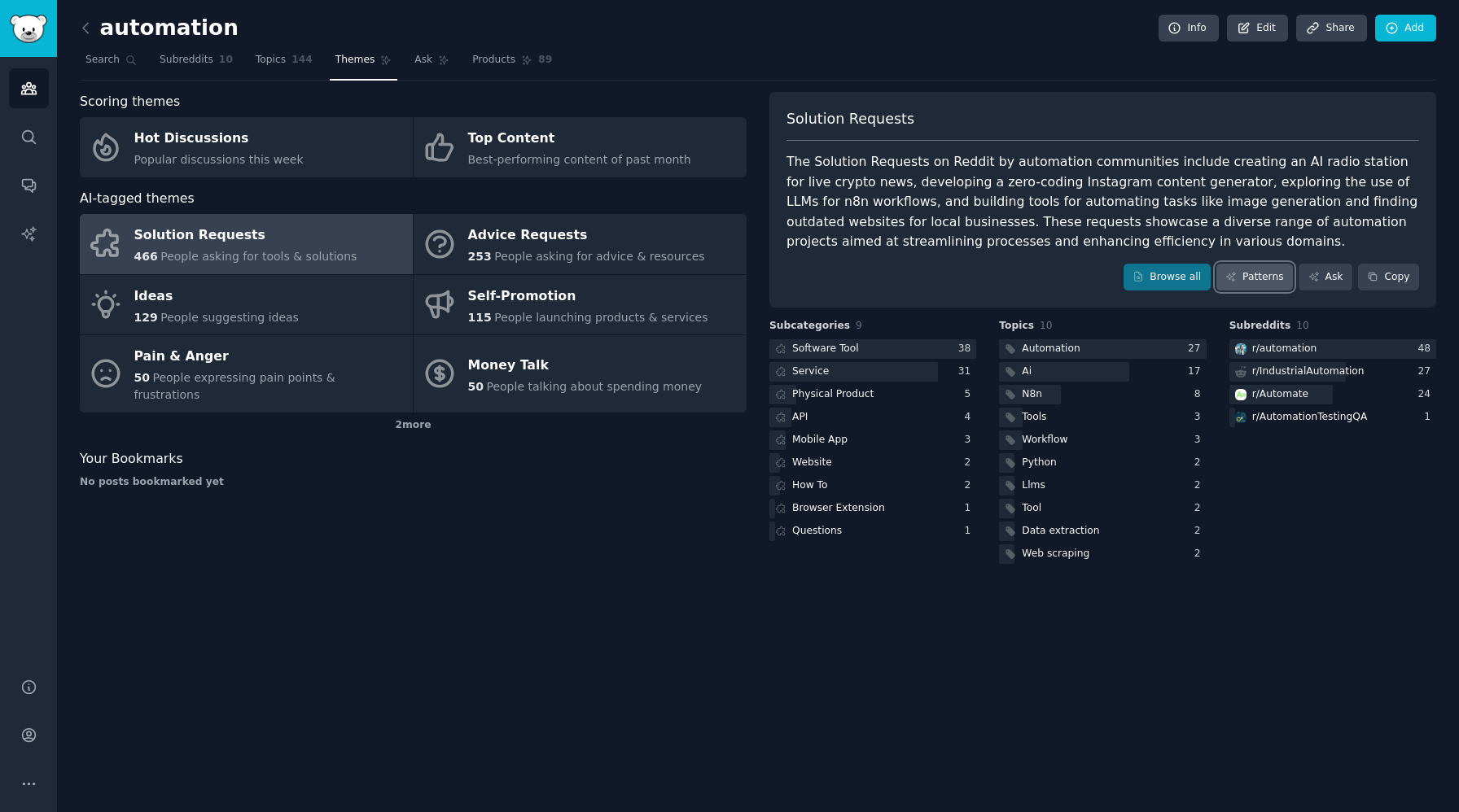
click at [1252, 283] on link "Patterns" at bounding box center [1254, 278] width 77 height 28
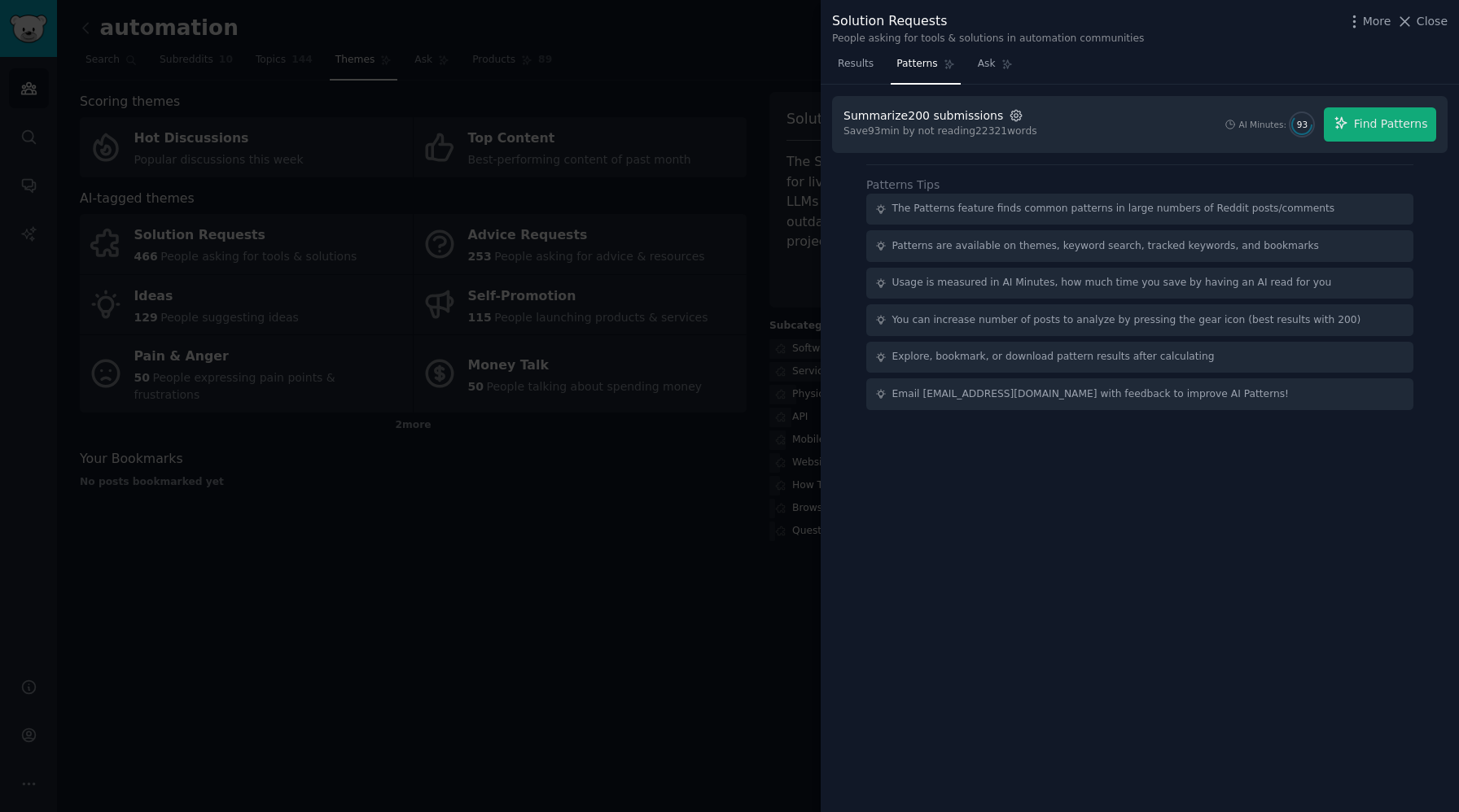
click at [1009, 114] on icon "button" at bounding box center [1016, 115] width 15 height 15
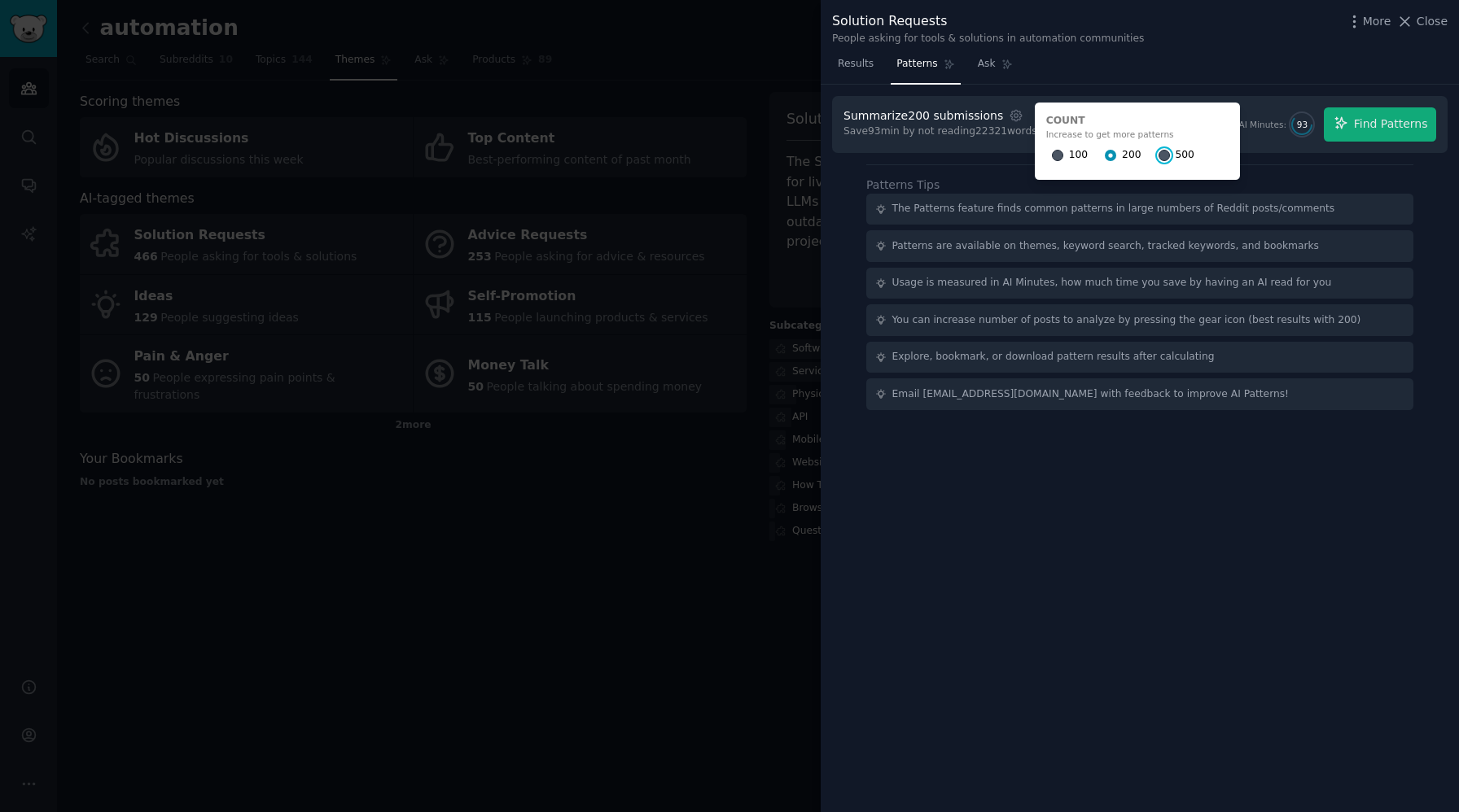
click at [1159, 155] on input "500" at bounding box center [1164, 155] width 11 height 11
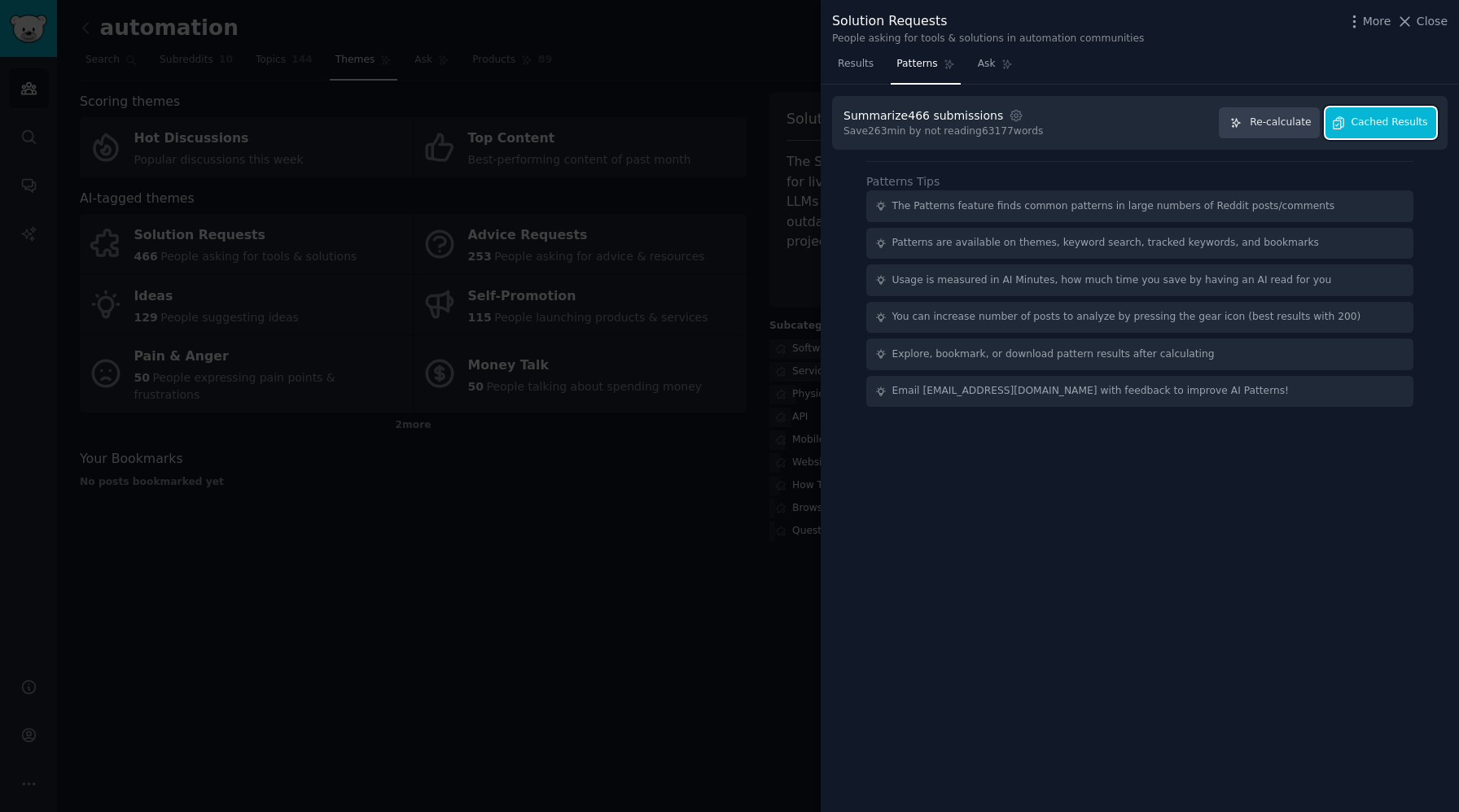
click at [1362, 129] on span "Cached Results" at bounding box center [1389, 122] width 77 height 15
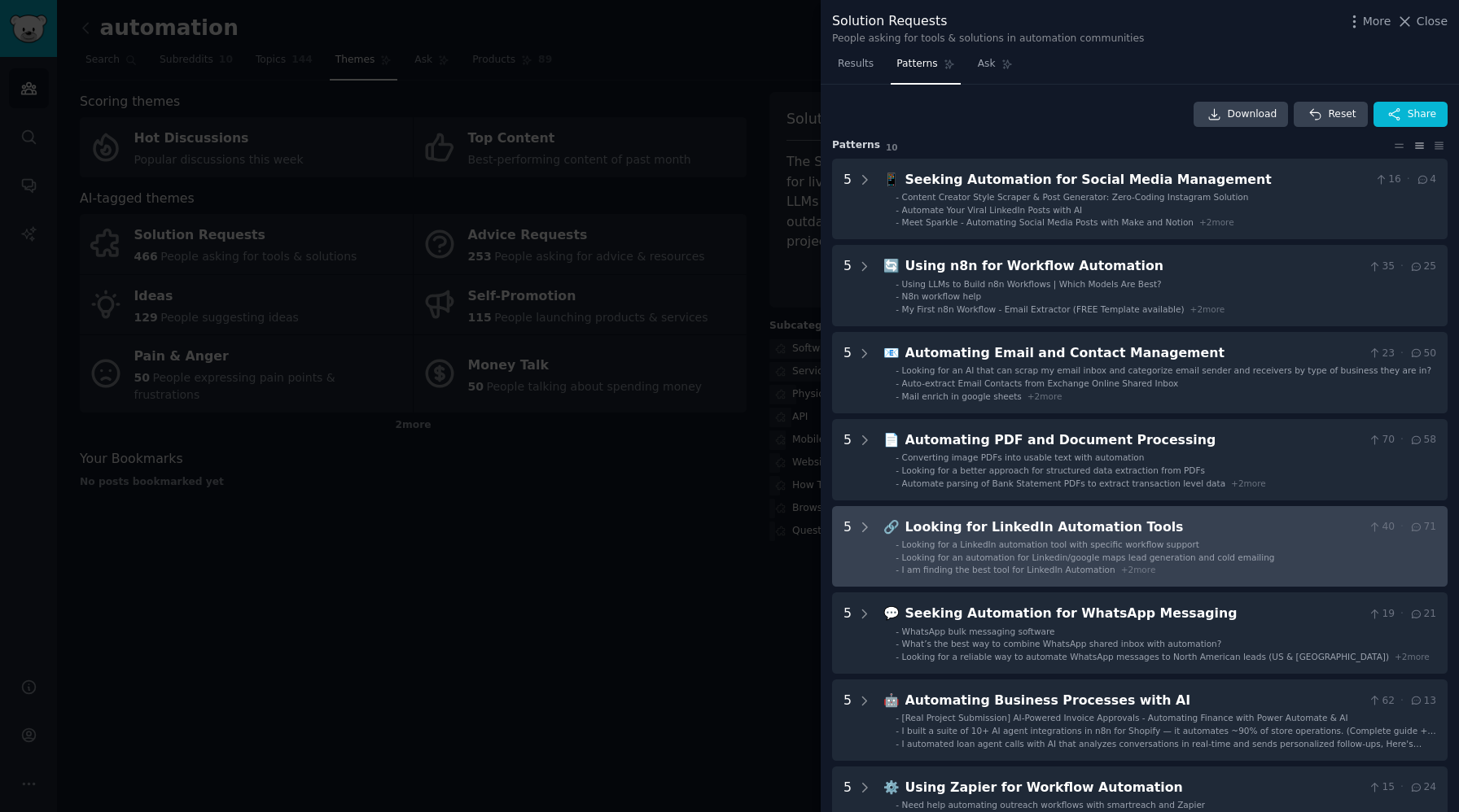
click at [1206, 553] on span "Looking for an automation for Linkedin/google maps lead generation and cold ema…" at bounding box center [1088, 557] width 372 height 9
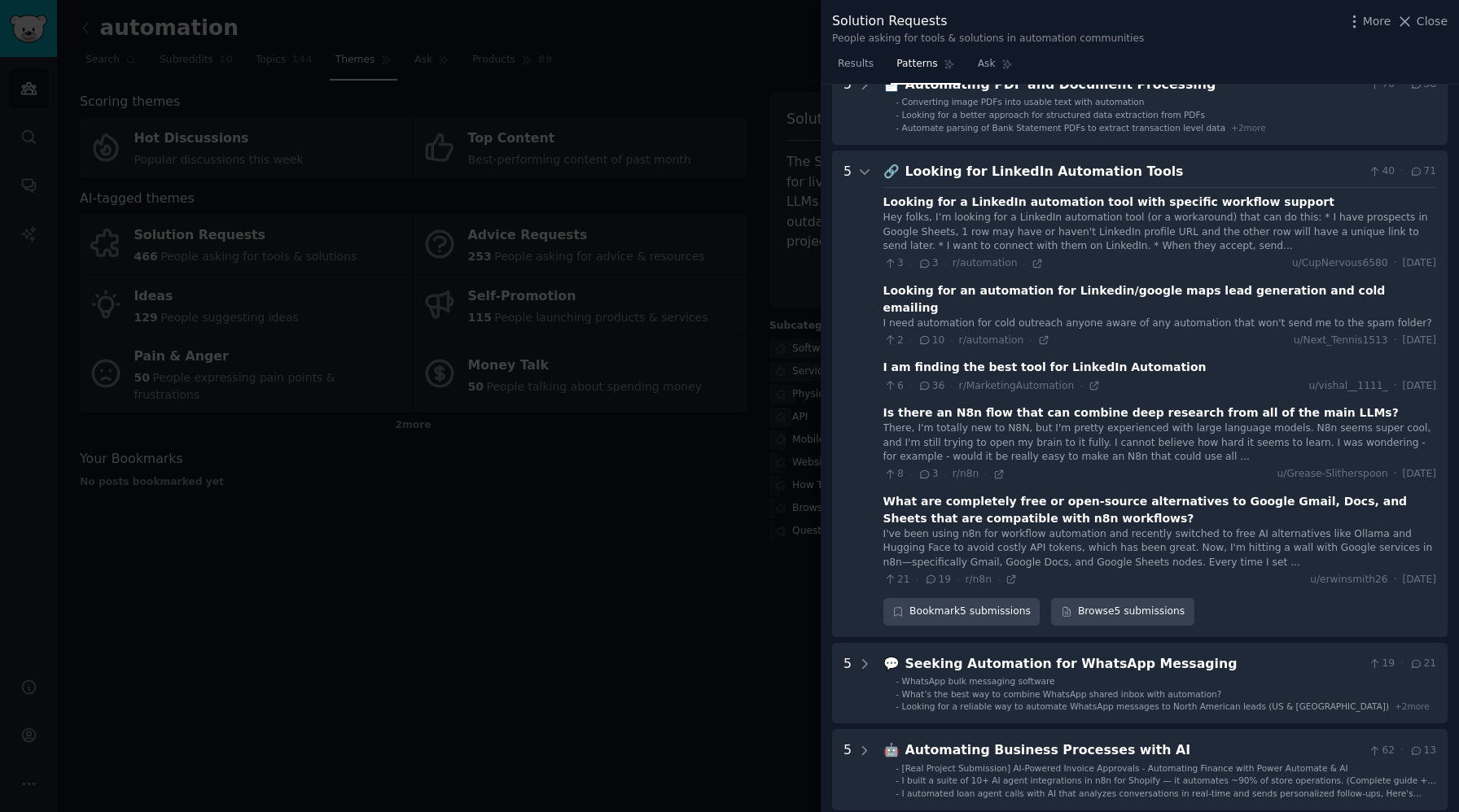
scroll to position [352, 0]
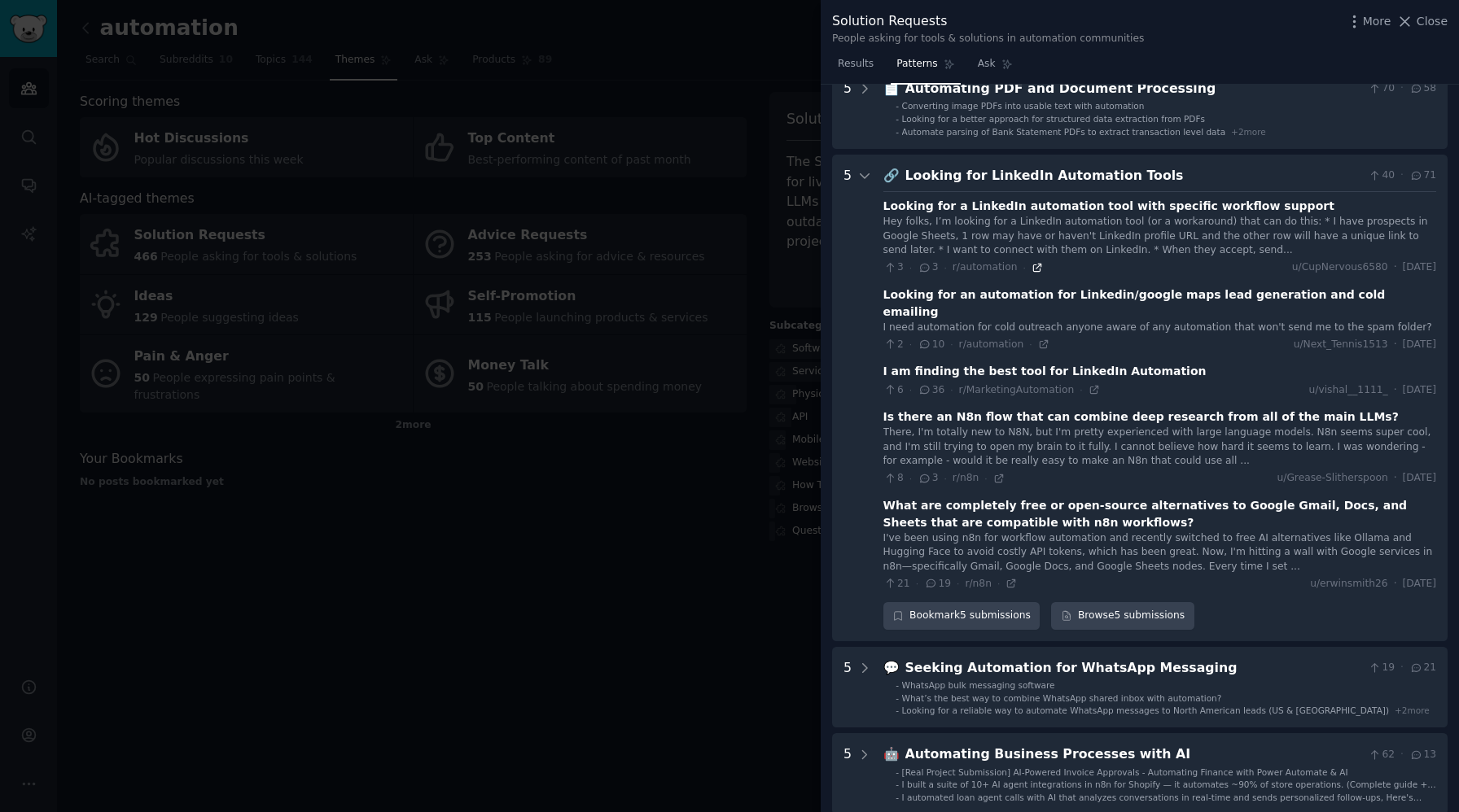
click at [1033, 268] on icon at bounding box center [1037, 268] width 11 height 11
click at [1040, 339] on icon at bounding box center [1043, 344] width 11 height 11
click at [1088, 384] on icon at bounding box center [1093, 390] width 11 height 11
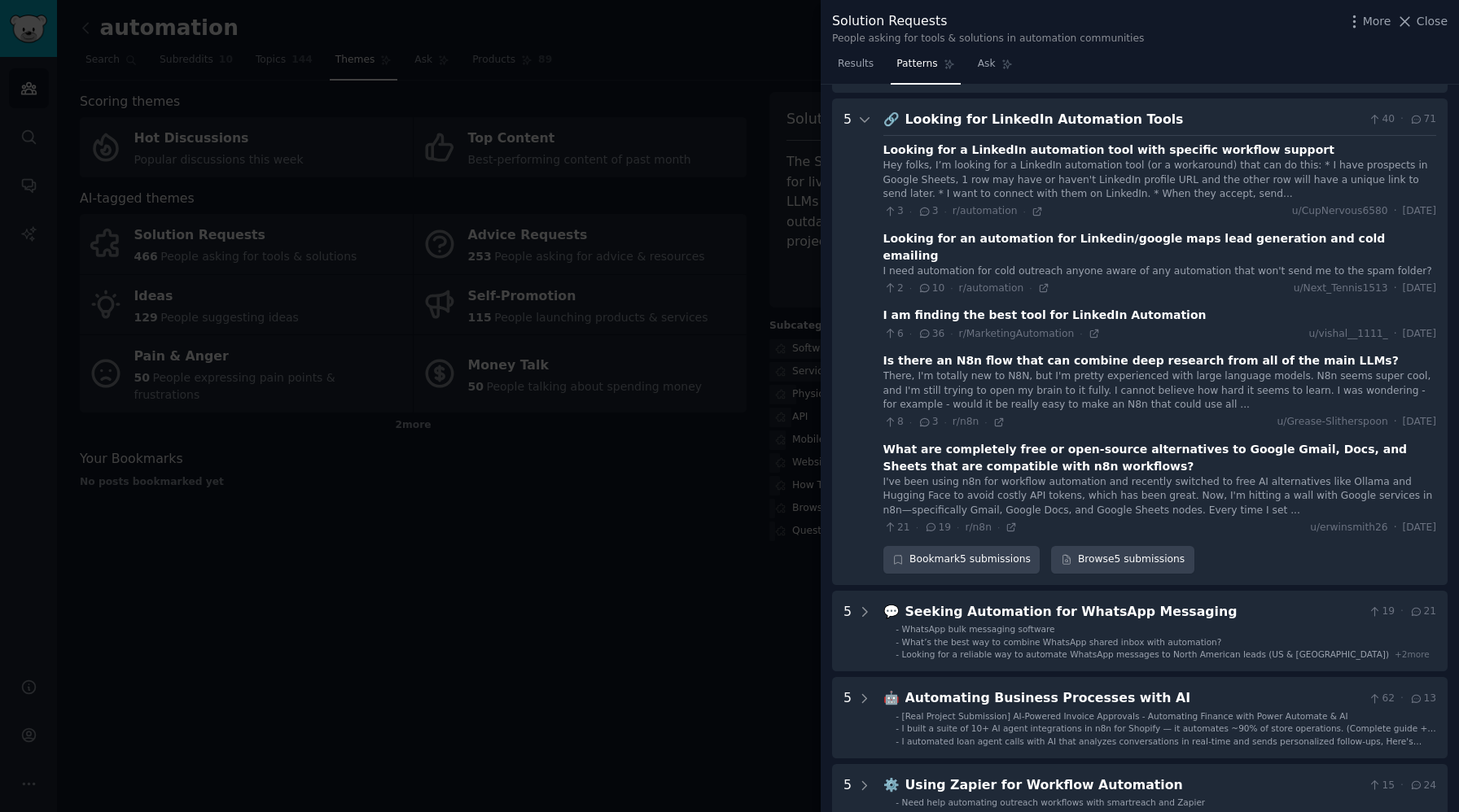
scroll to position [412, 0]
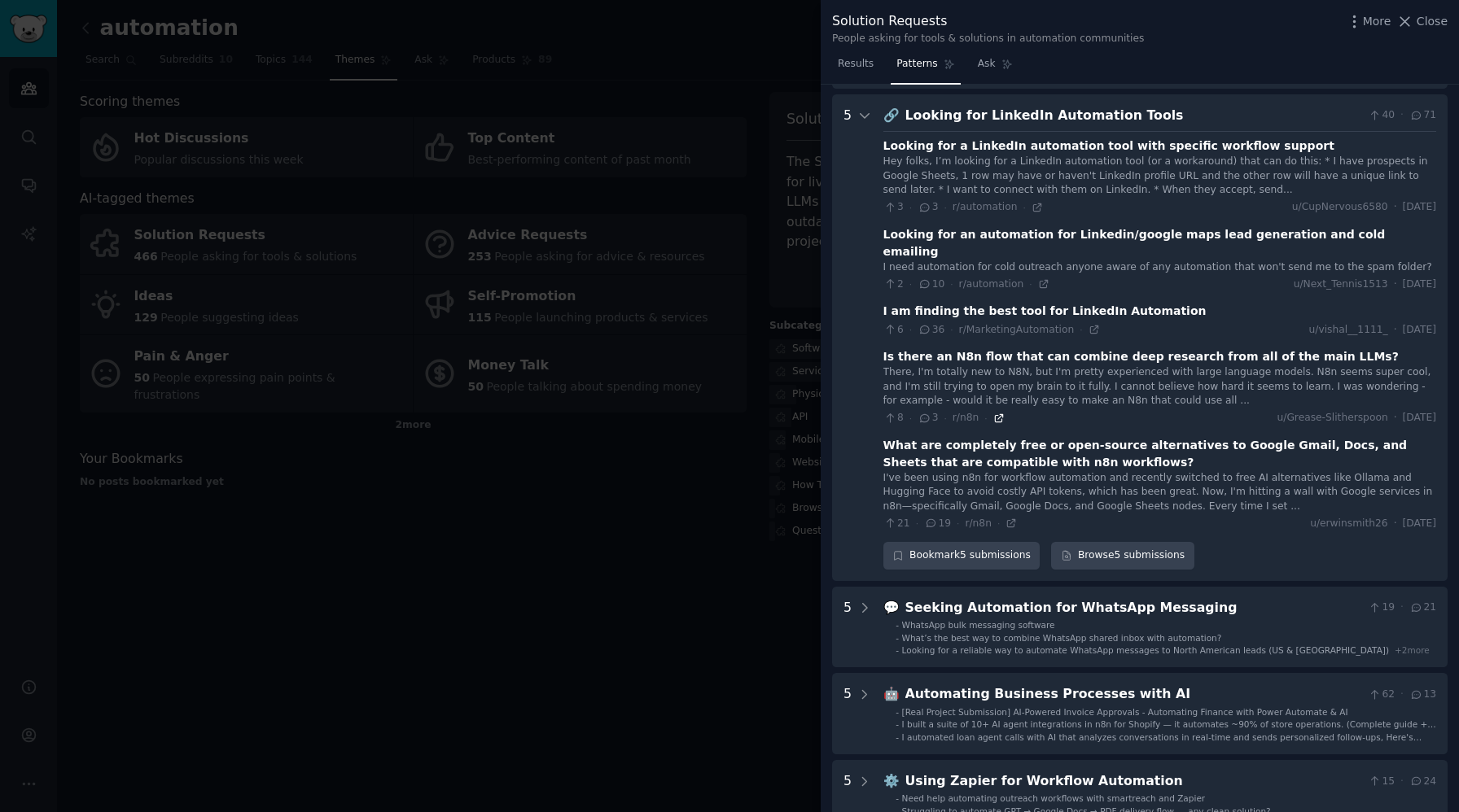
click at [1001, 413] on icon at bounding box center [999, 418] width 11 height 11
click at [1009, 520] on icon at bounding box center [1012, 524] width 8 height 8
